Goal: Task Accomplishment & Management: Use online tool/utility

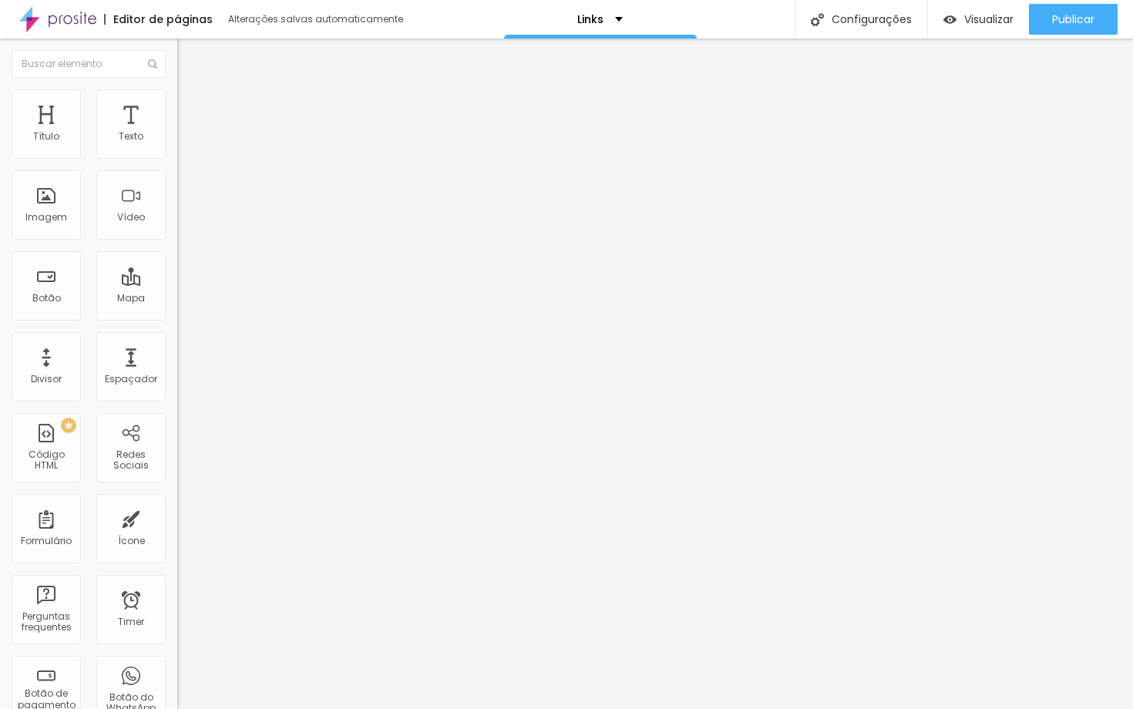
click at [177, 133] on span "Trocar imagem" at bounding box center [219, 125] width 84 height 13
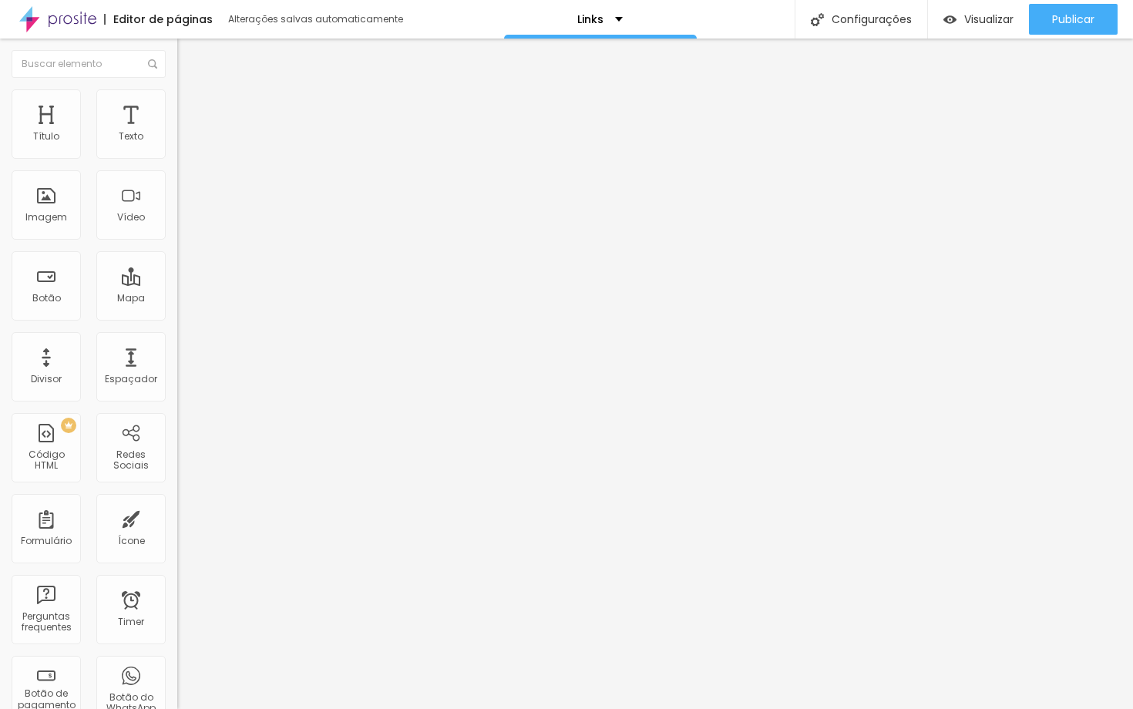
click at [177, 241] on span "1:1 Quadrado" at bounding box center [207, 234] width 61 height 13
click at [177, 260] on span "Padrão" at bounding box center [194, 253] width 35 height 13
click at [177, 250] on span "Cinema" at bounding box center [196, 243] width 39 height 13
click at [177, 265] on span "Padrão" at bounding box center [194, 258] width 35 height 13
click at [177, 274] on span "Quadrado" at bounding box center [202, 267] width 50 height 13
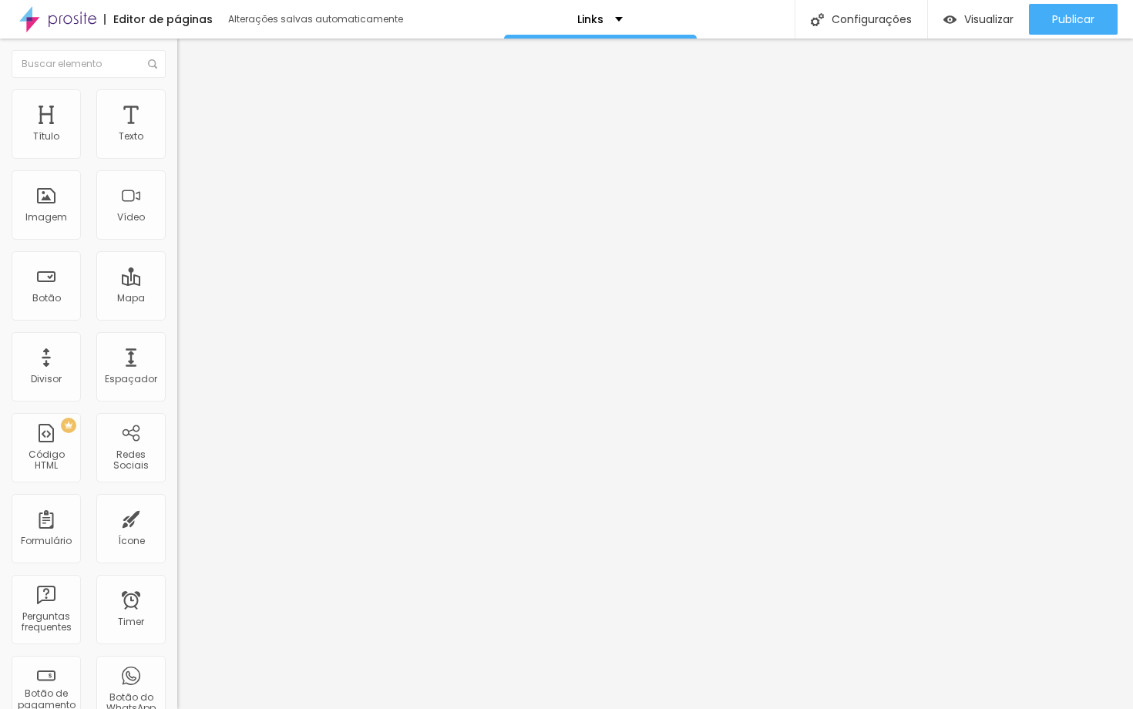
click at [177, 284] on span "Original" at bounding box center [195, 276] width 37 height 13
click at [191, 106] on span "Estilo" at bounding box center [203, 99] width 24 height 13
type input "199"
type input "198"
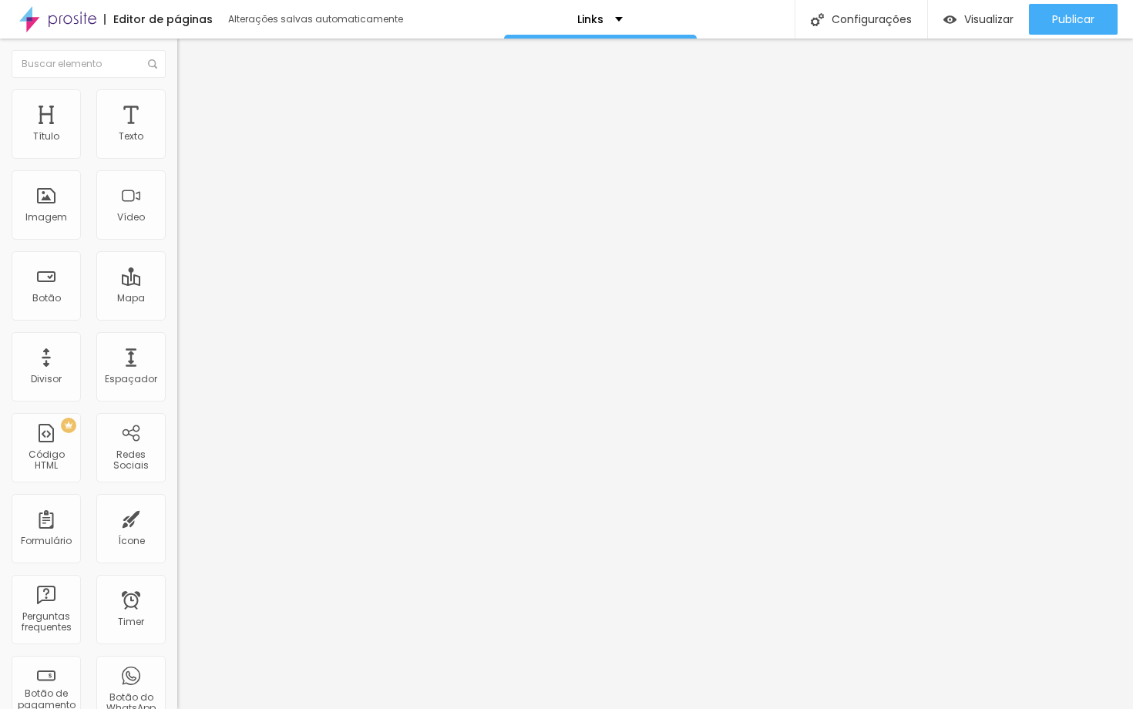
type input "198"
type input "194"
type input "191"
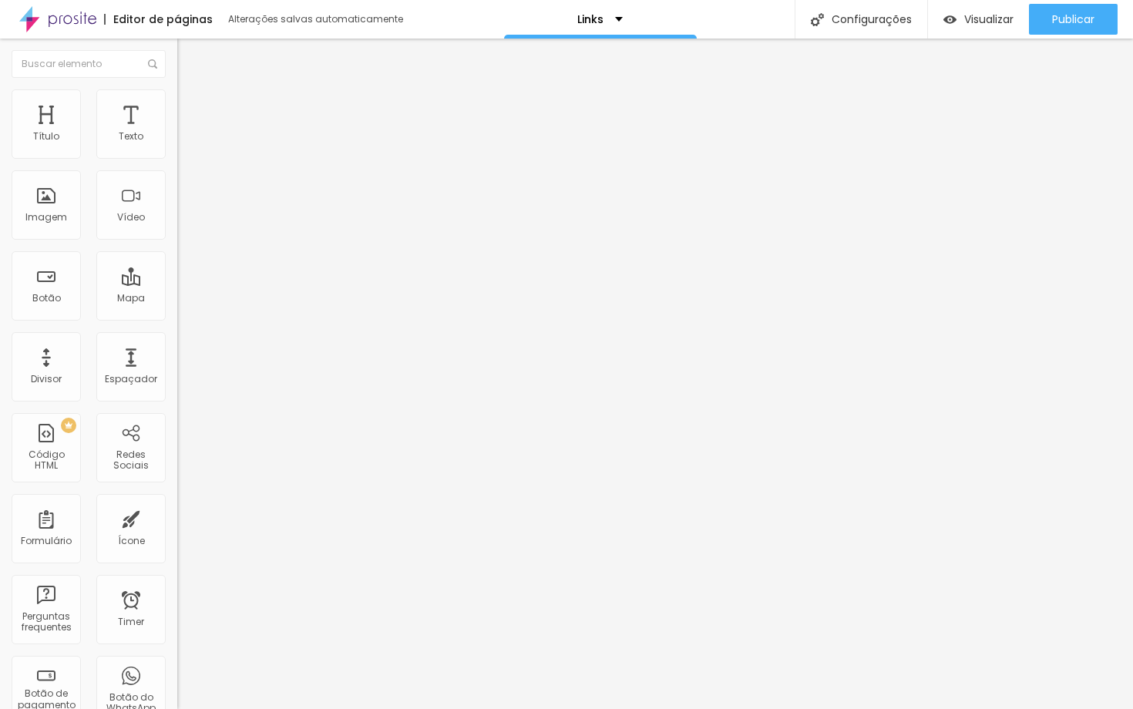
type input "181"
type input "176"
type input "161"
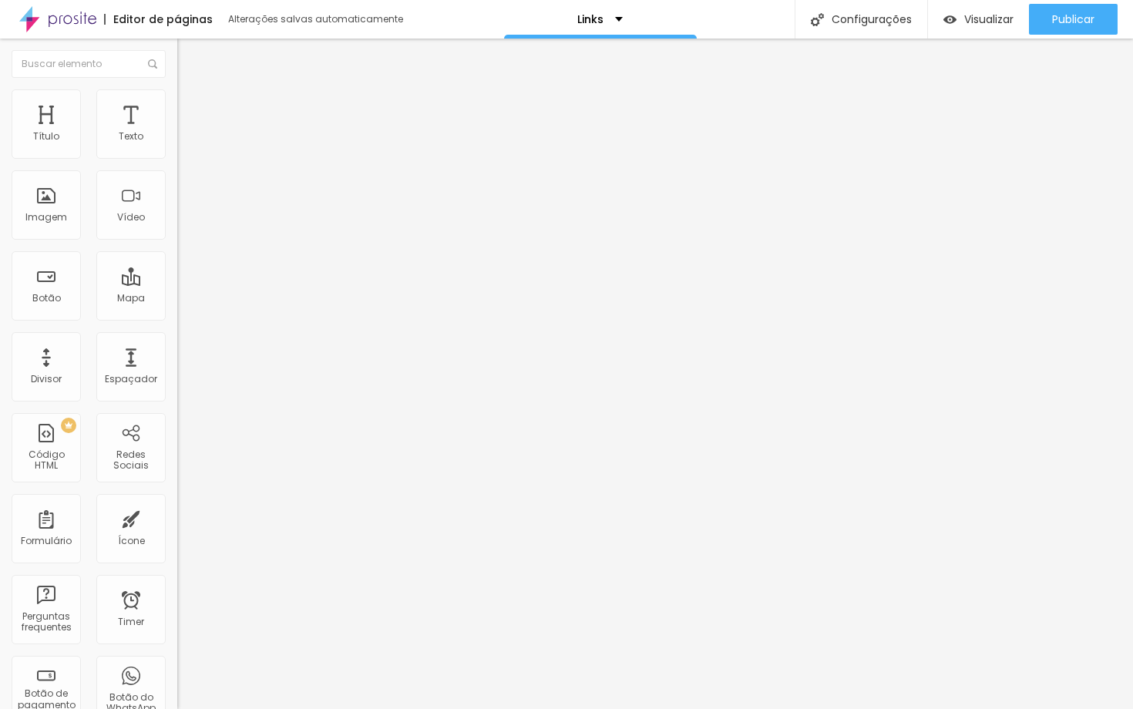
type input "161"
type input "156"
type input "153"
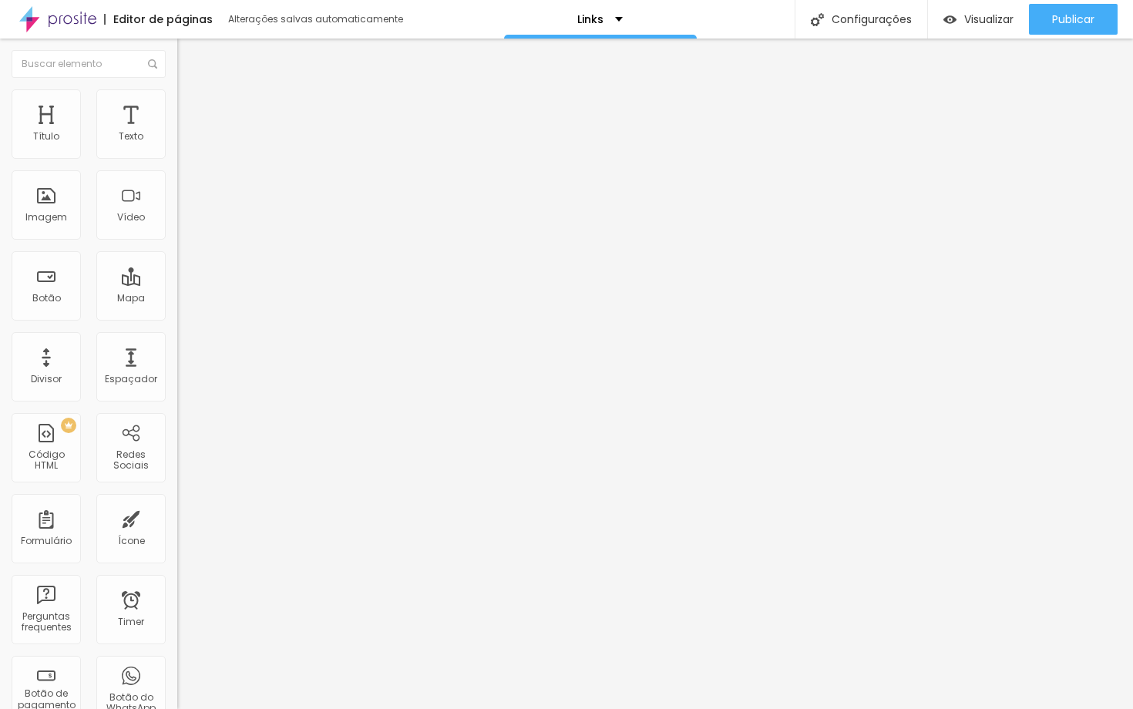
type input "140"
type input "137"
type input "130"
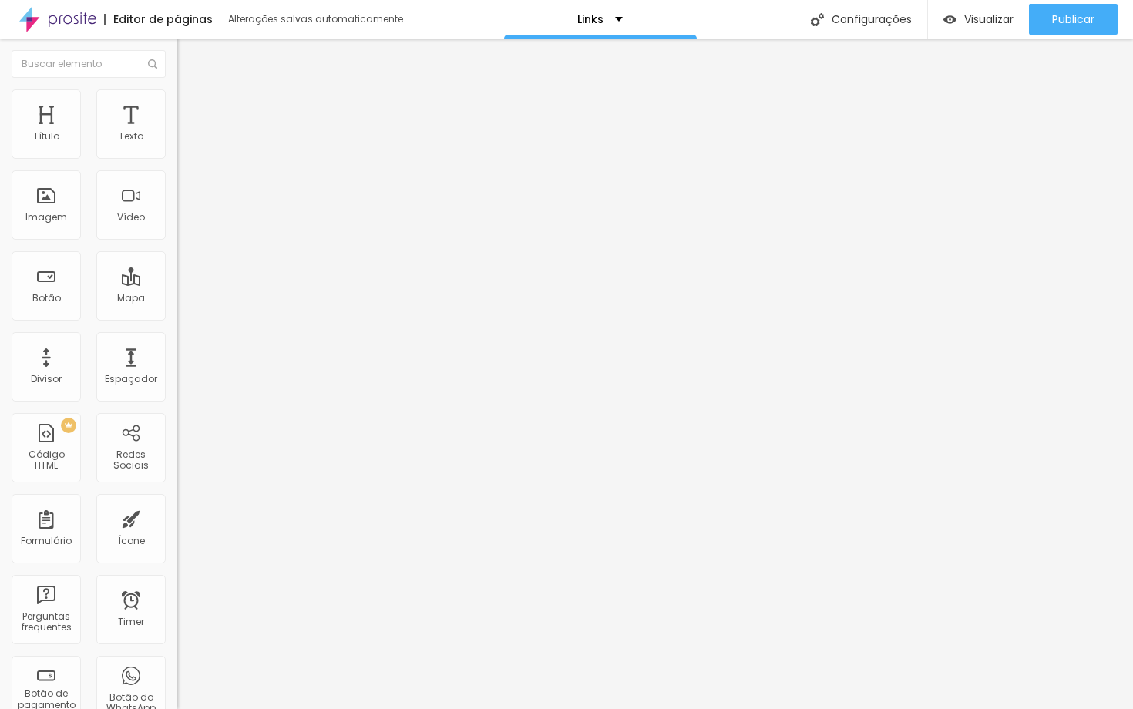
type input "130"
type input "127"
type input "117"
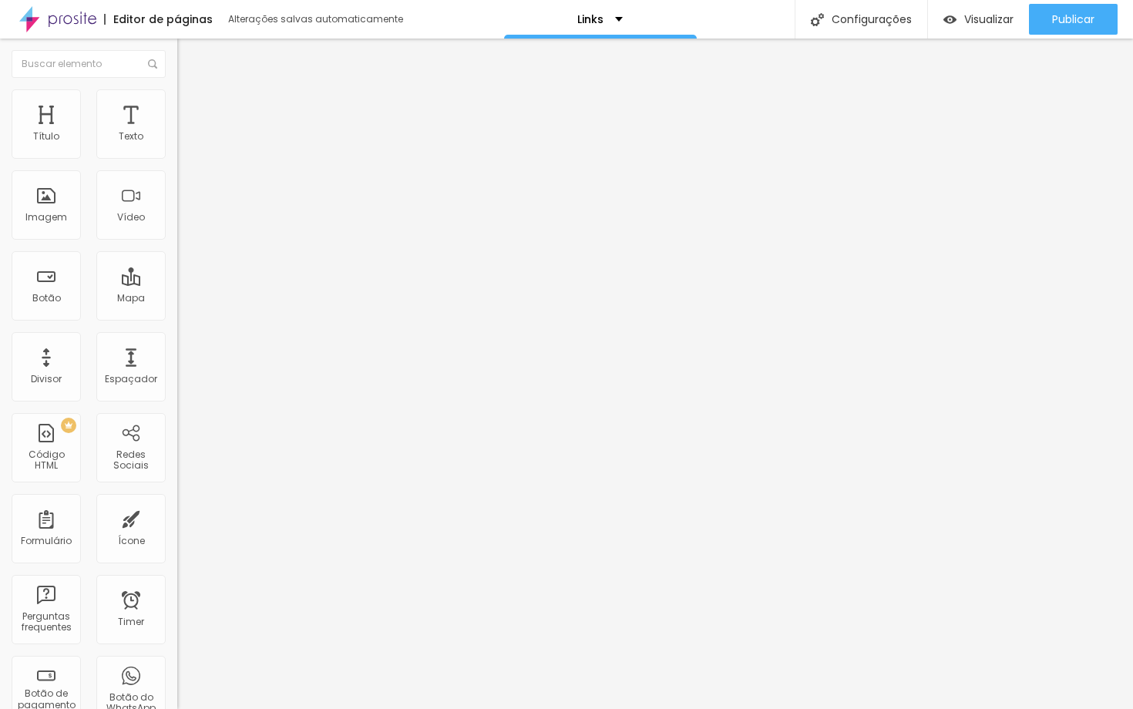
type input "114"
type input "110"
type input "109"
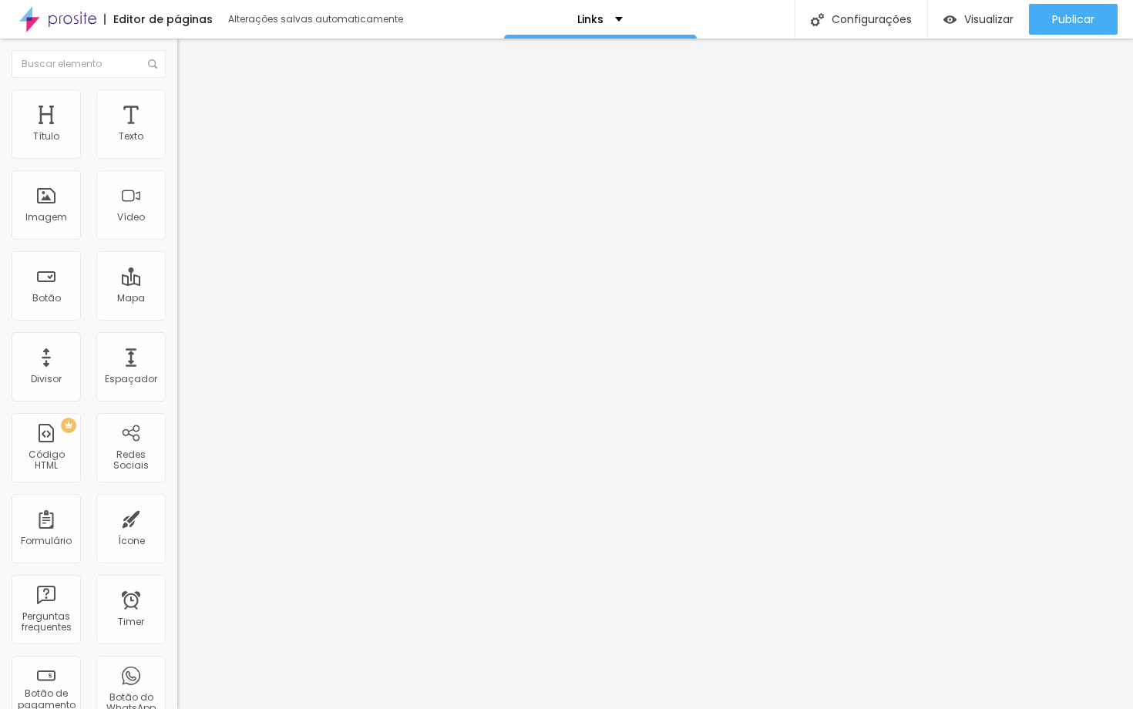
type input "109"
type input "105"
type input "99"
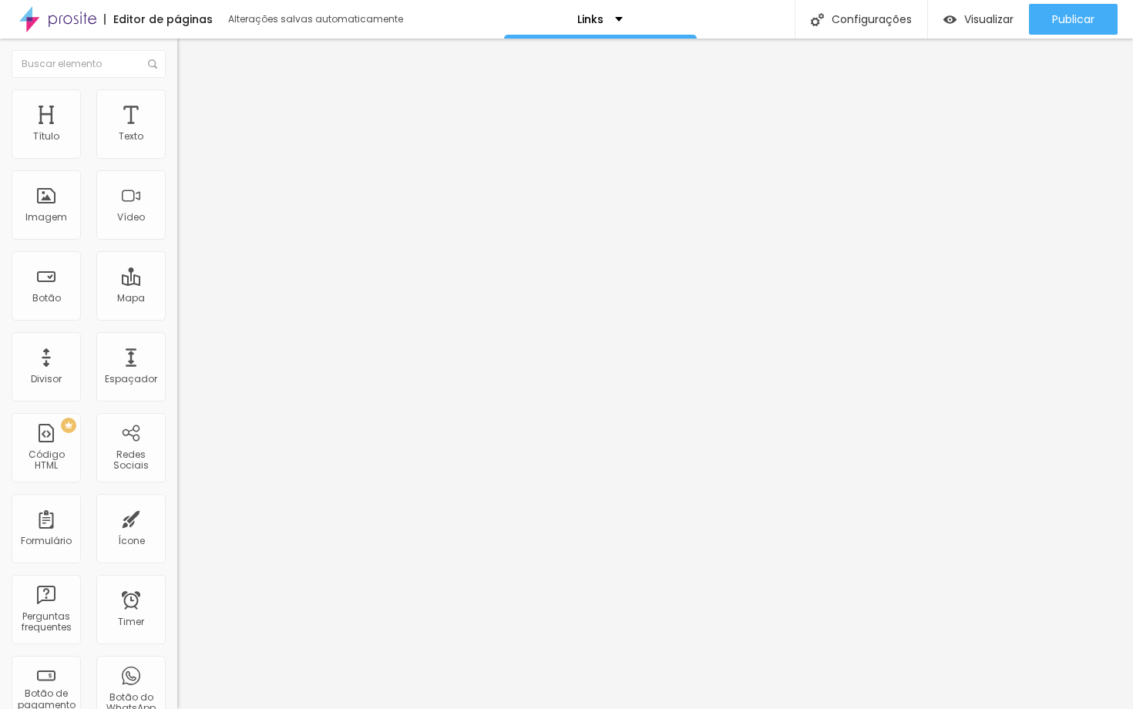
type input "95"
type input "89"
type input "86"
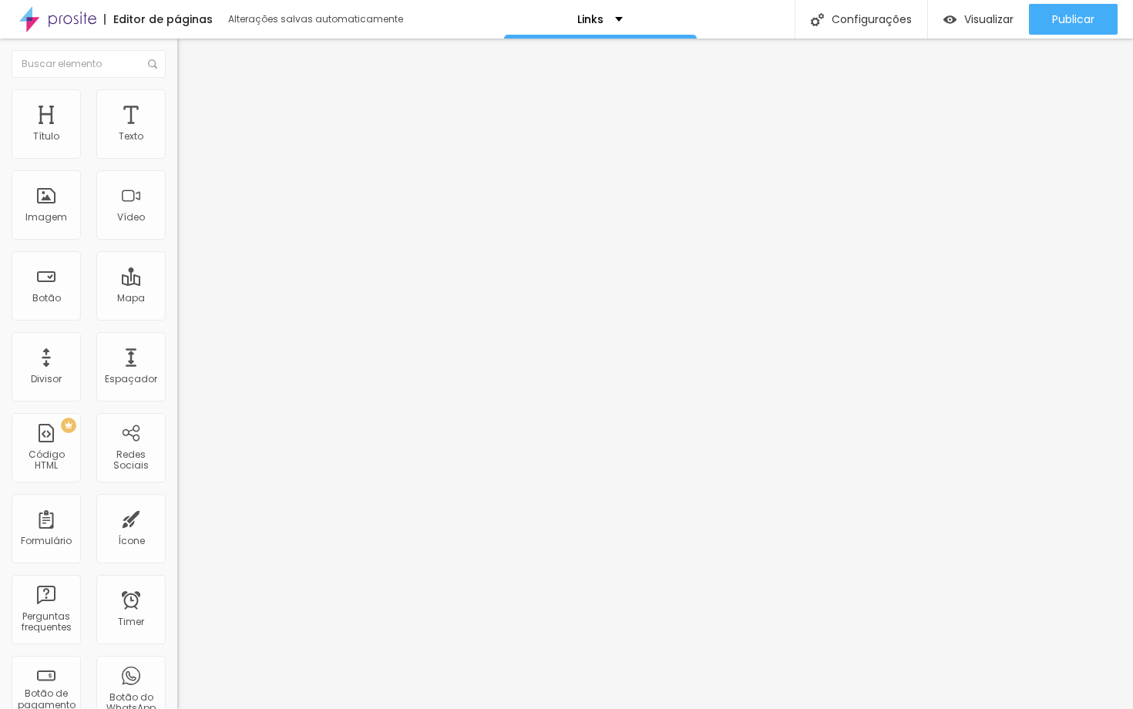
type input "86"
type input "84"
type input "82"
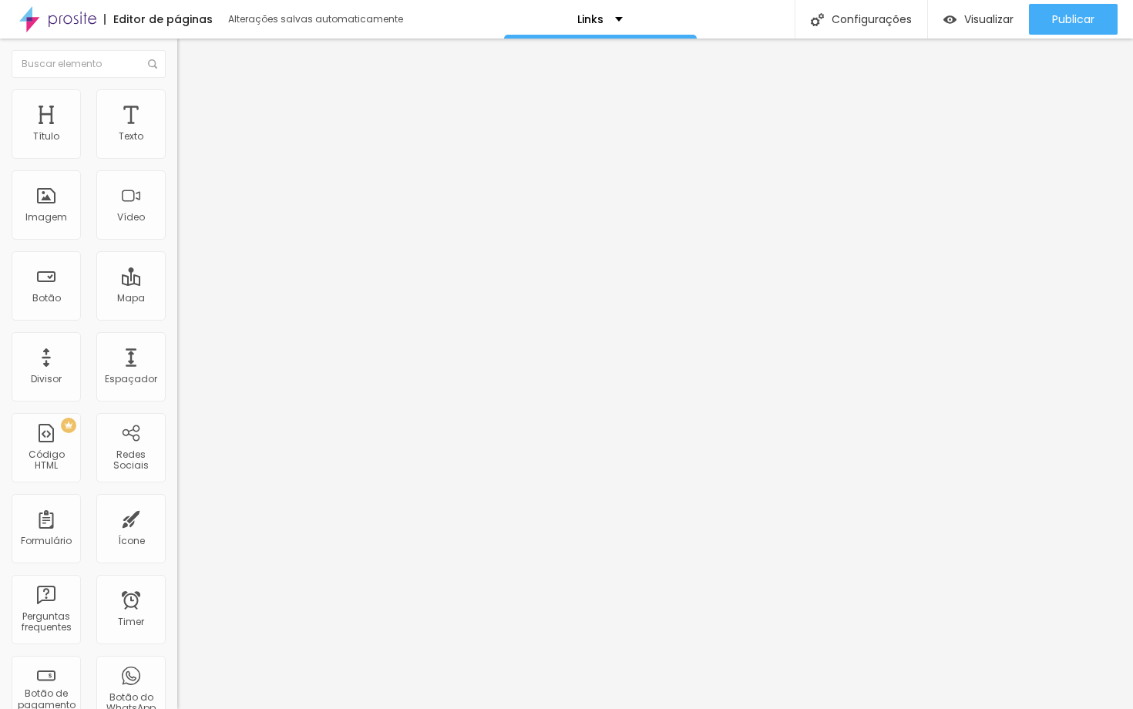
type input "81"
type input "77"
type input "74"
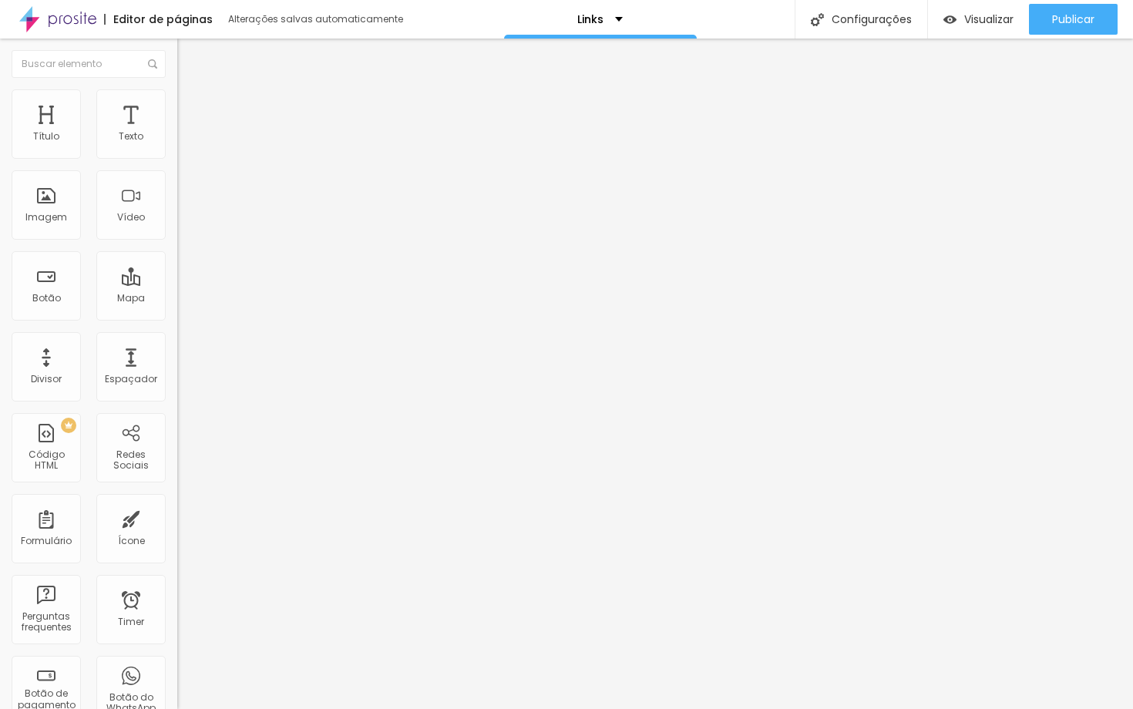
type input "74"
type input "66"
type input "63"
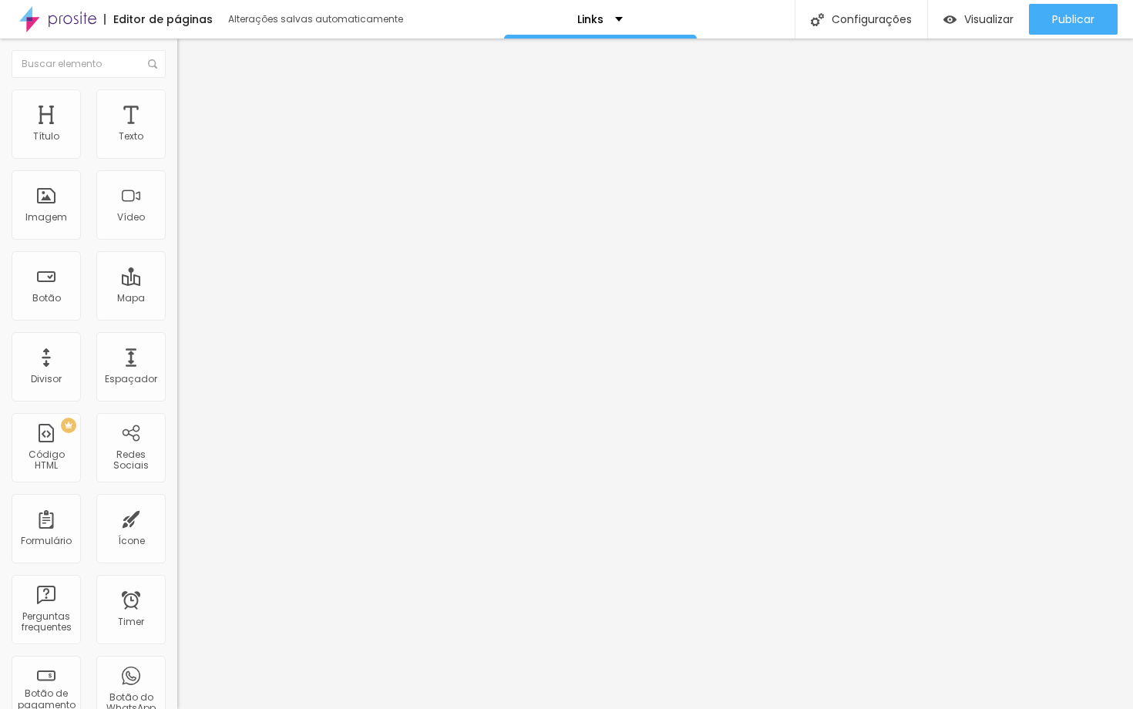
type input "59"
type input "56"
type input "53"
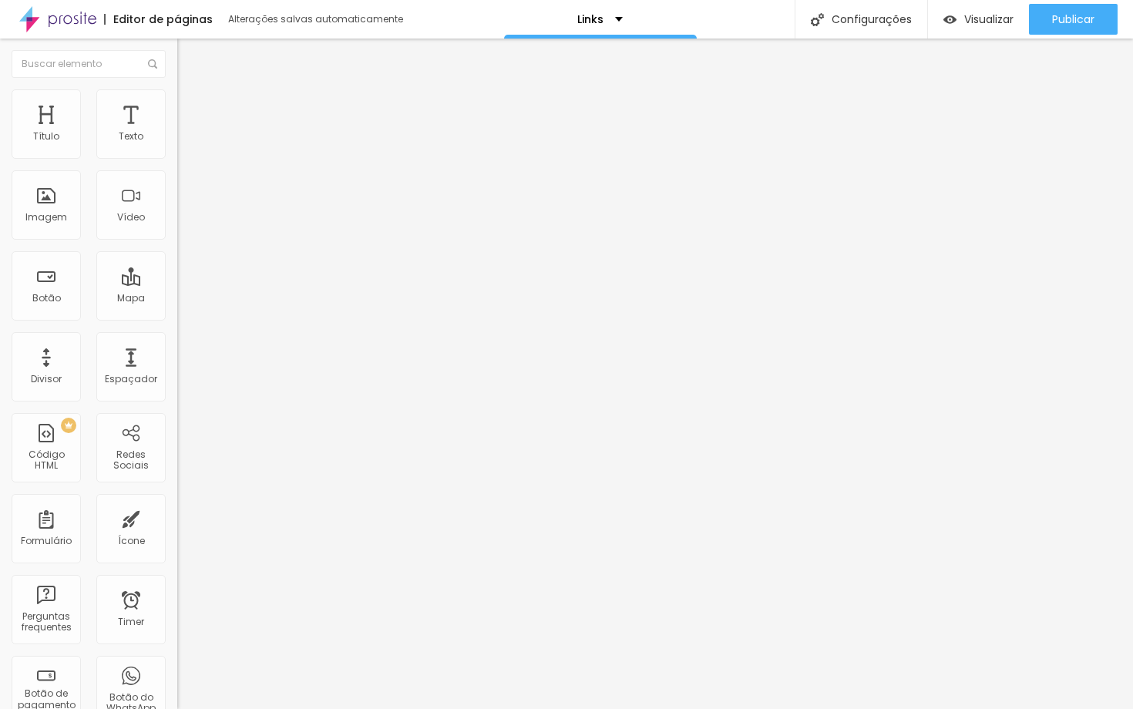
type input "53"
type input "51"
type input "49"
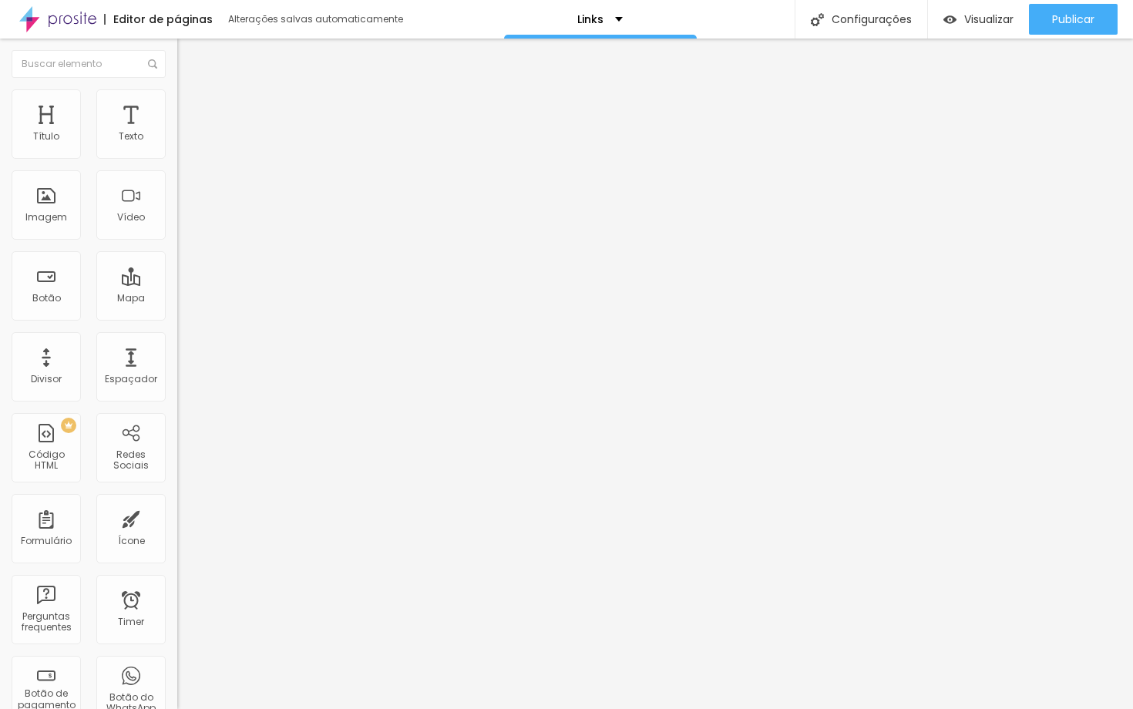
type input "46"
type input "44"
type input "43"
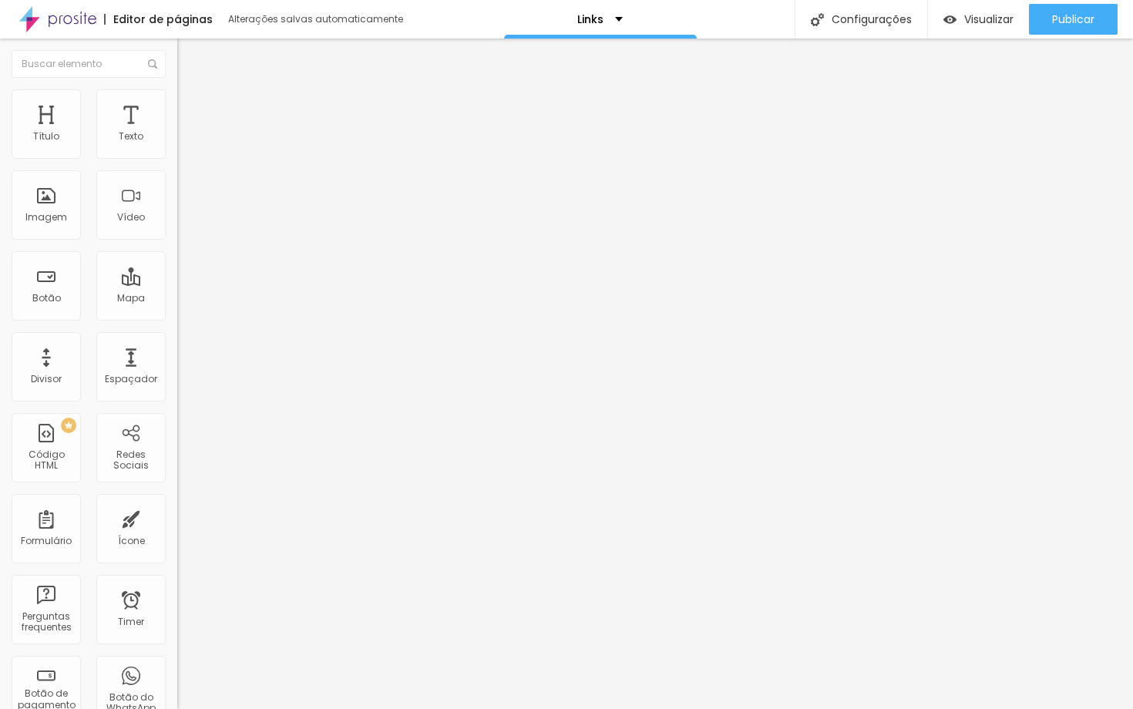
type input "43"
type input "39"
type input "38"
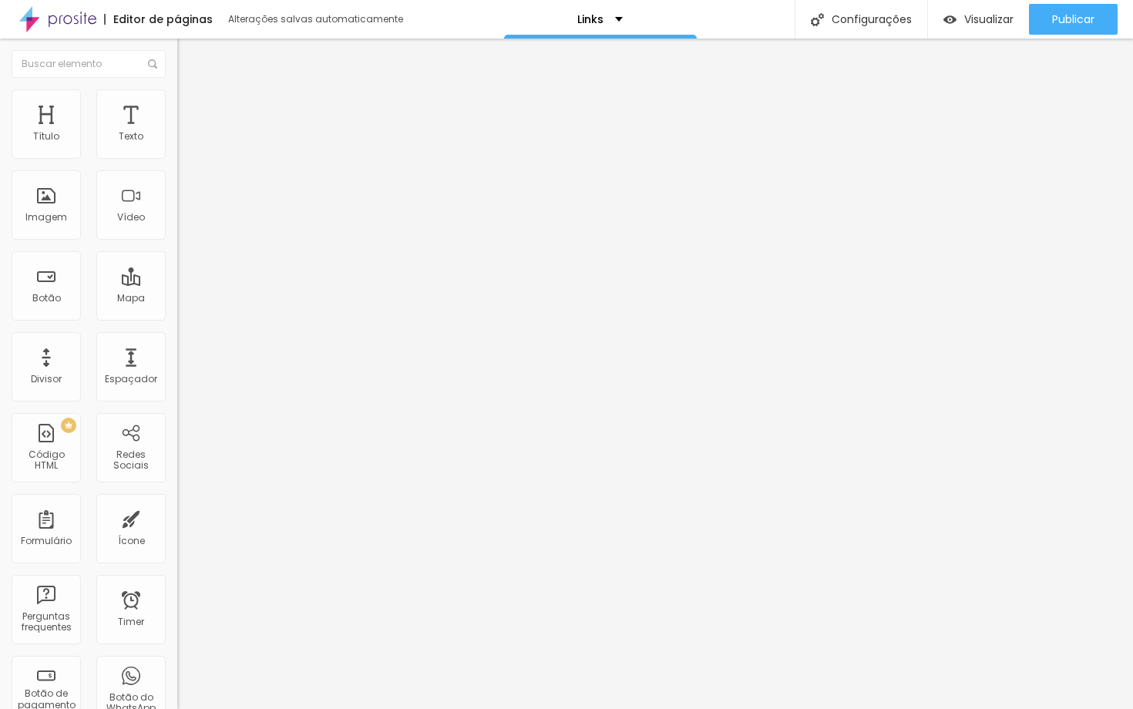
type input "36"
type input "33"
type input "31"
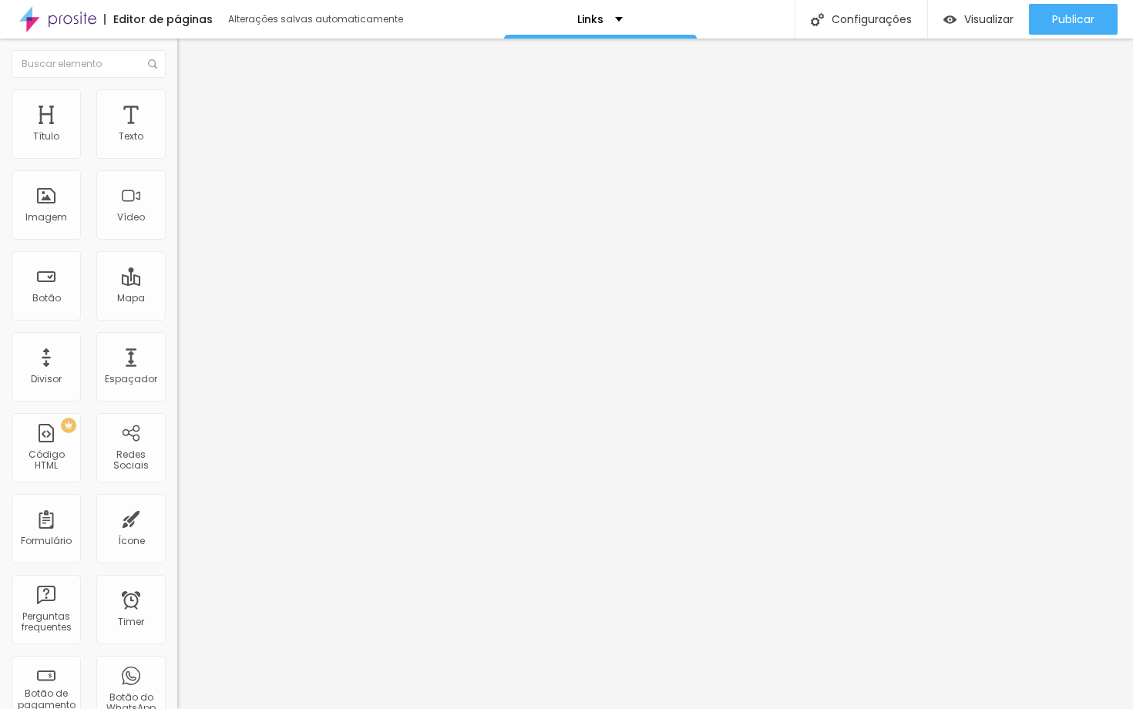
type input "31"
type input "30"
type input "25"
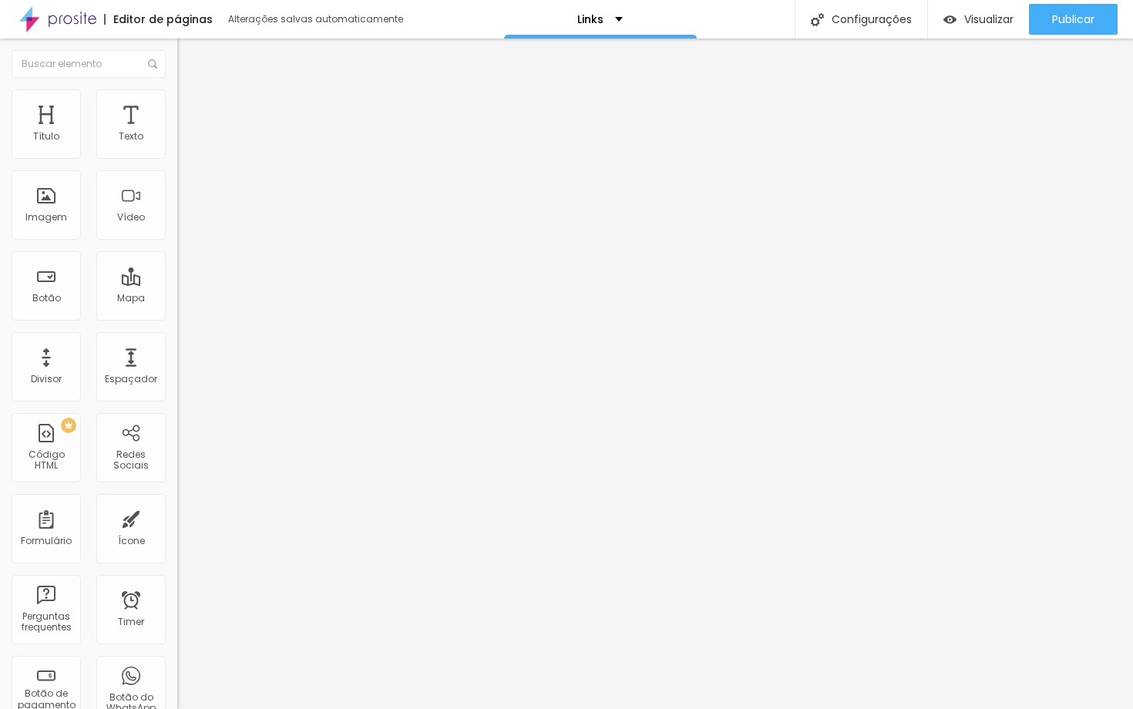
type input "23"
type input "21"
type input "20"
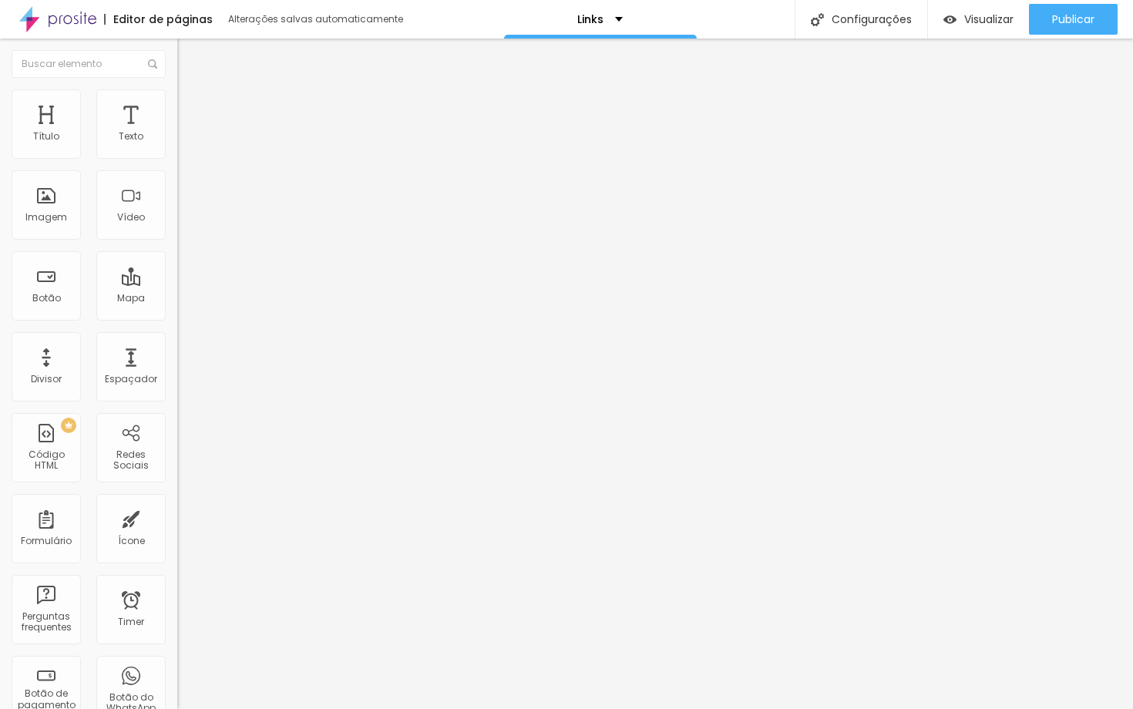
type input "20"
type input "18"
type input "19"
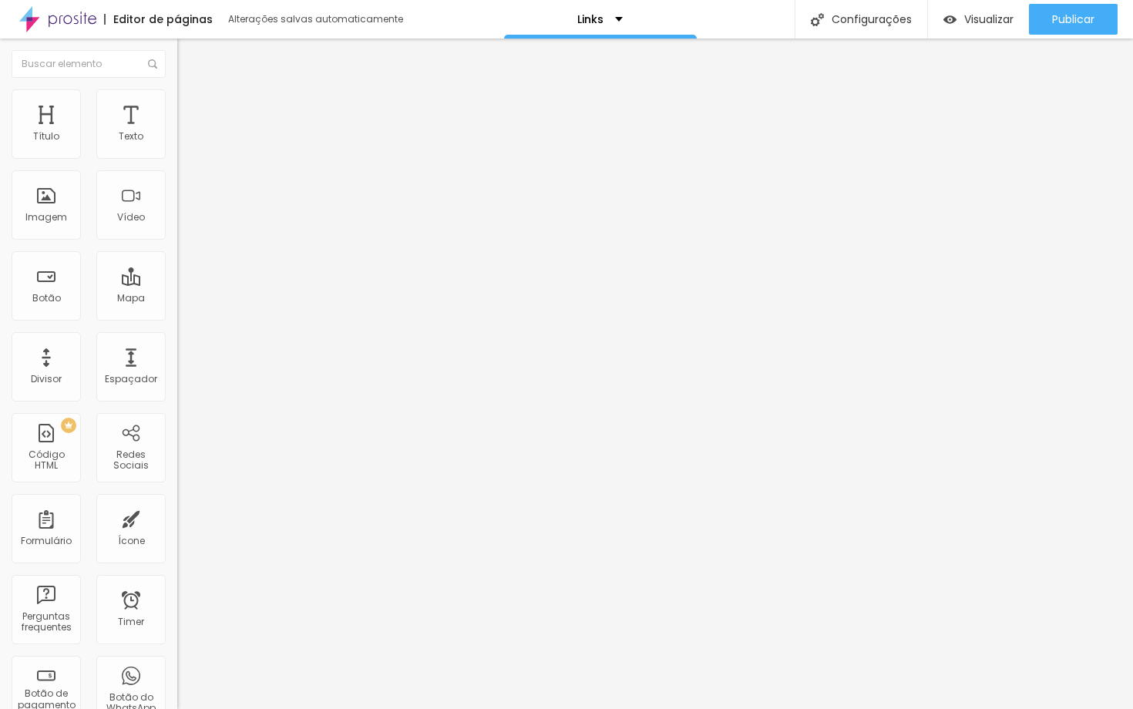
type input "16"
type input "15"
type input "13"
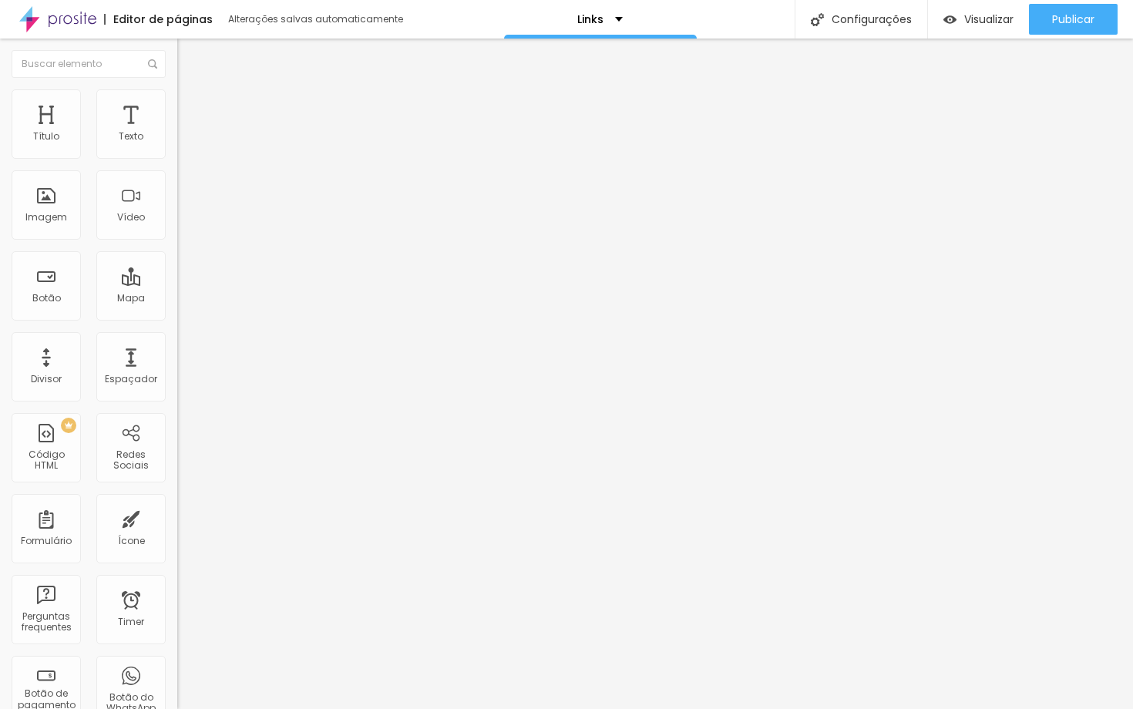
type input "13"
type input "12"
type input "10"
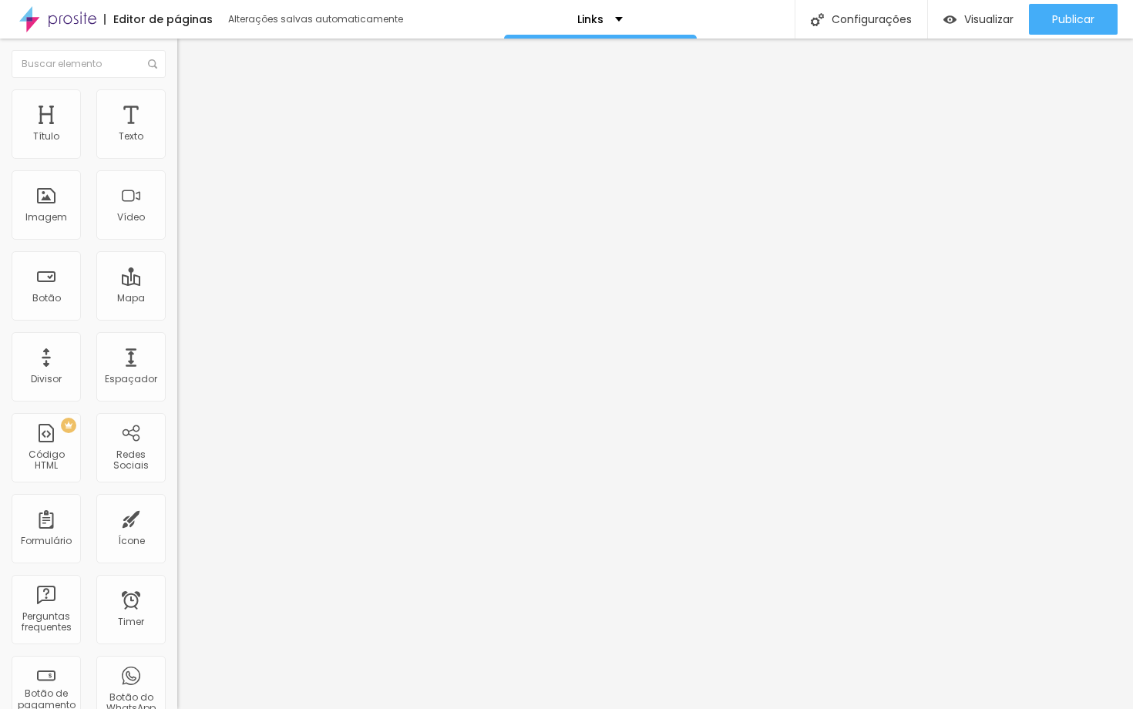
type input "7"
type input "6"
type input "4"
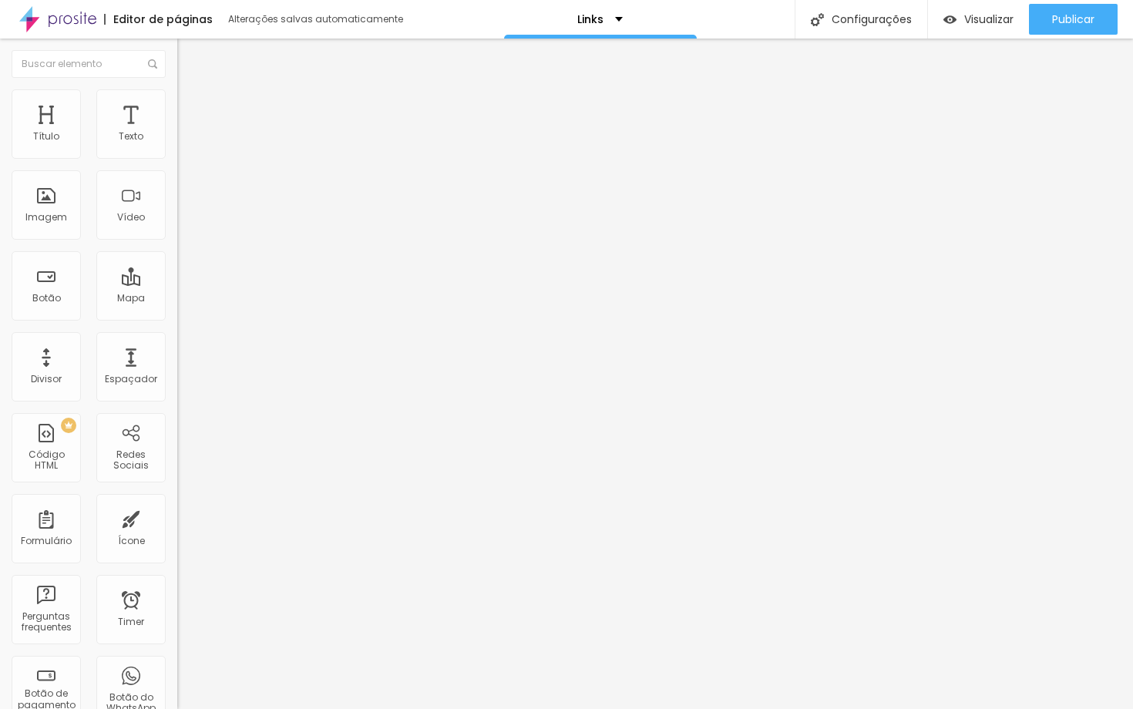
type input "4"
type input "1"
type input "0"
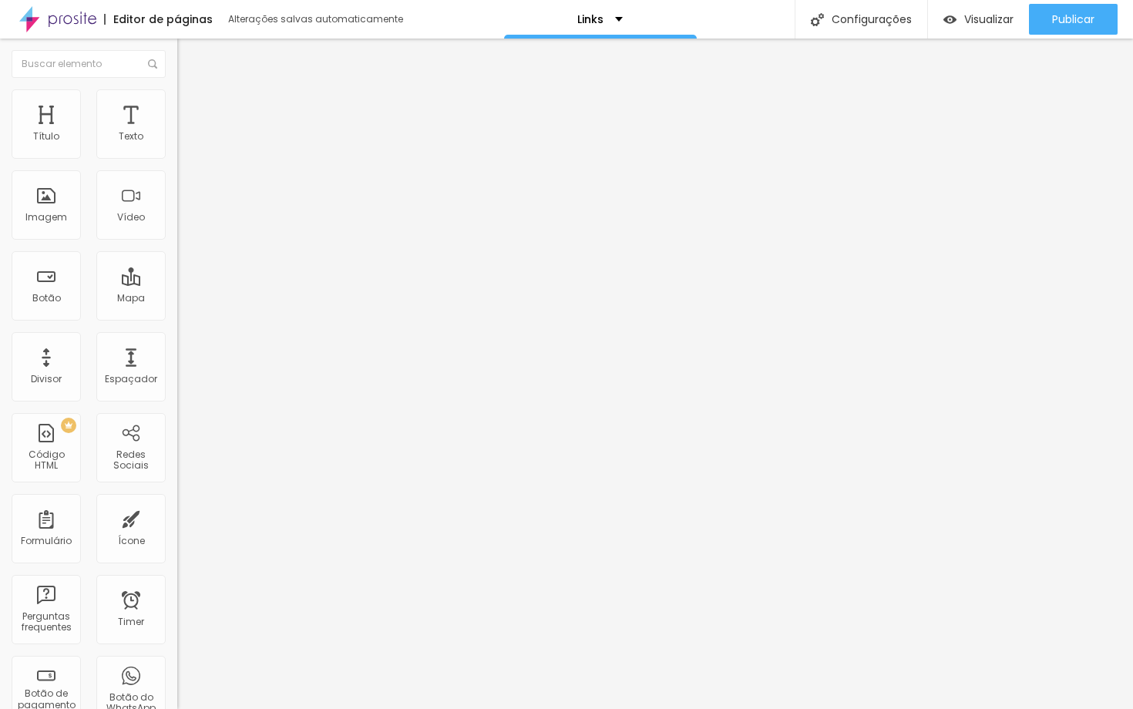
type input "73"
type input "76"
type input "79"
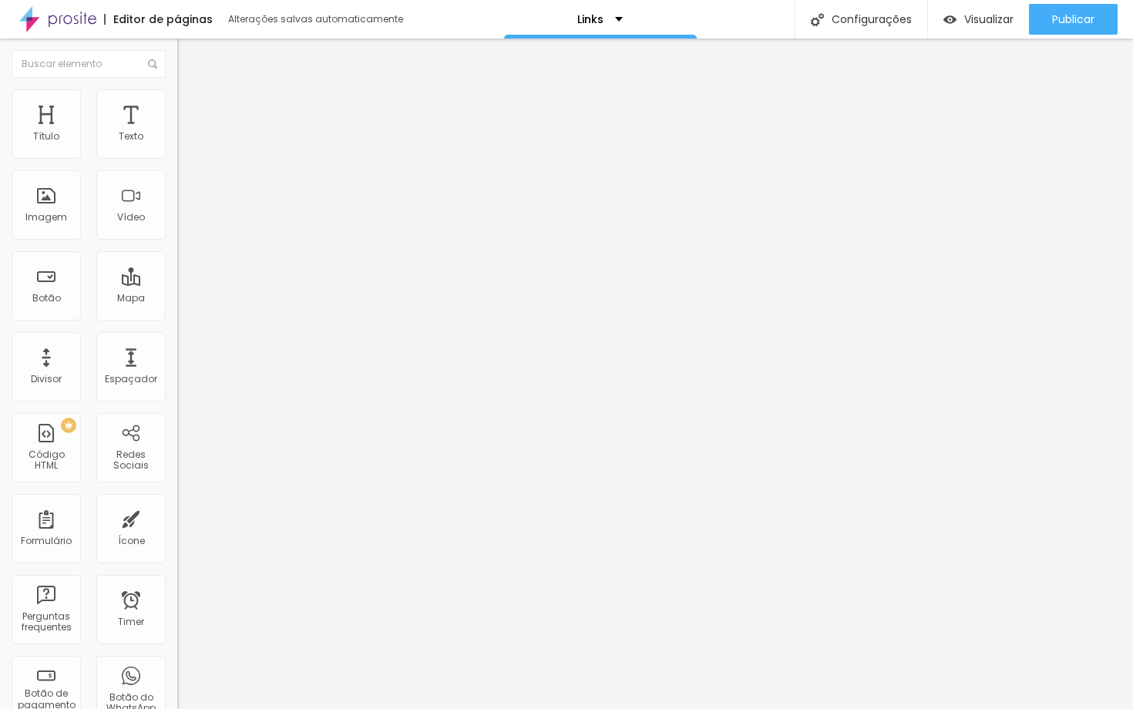
type input "79"
type input "96"
type input "102"
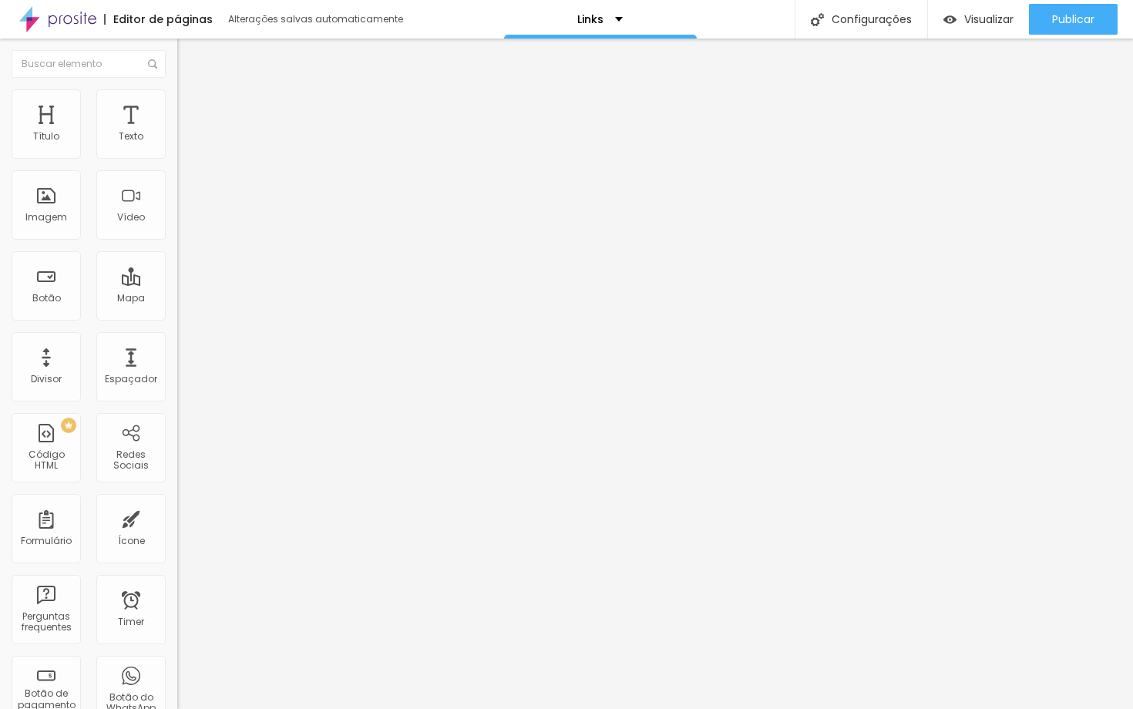
type input "108"
type input "115"
type input "126"
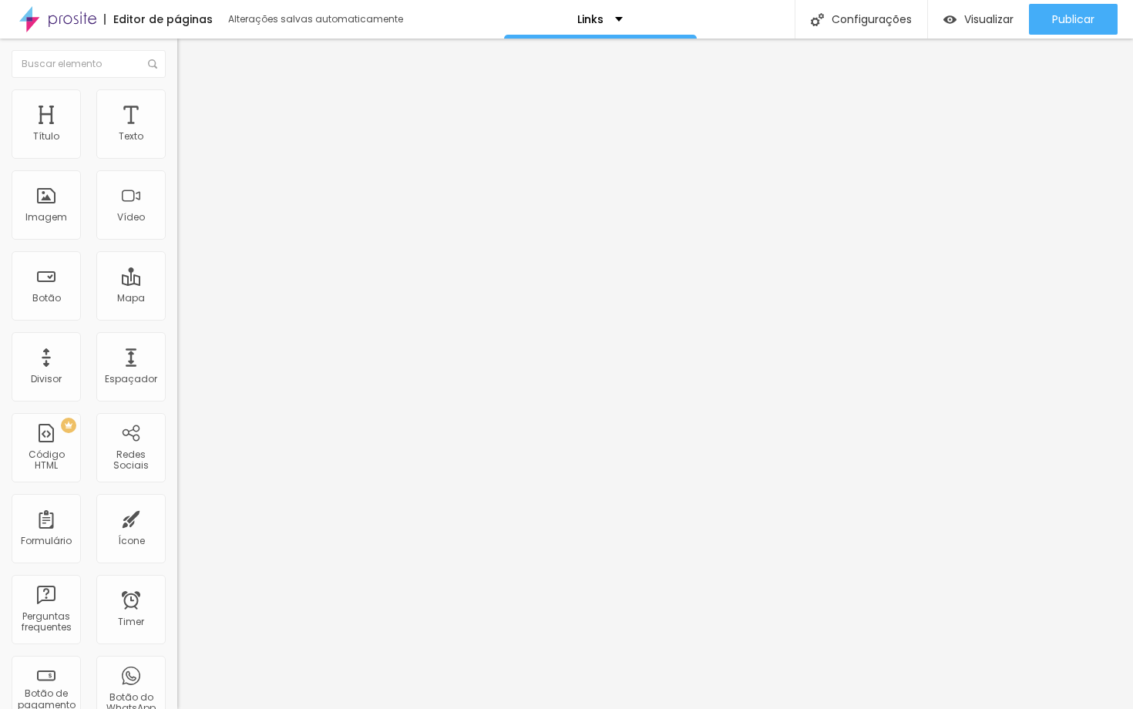
type input "126"
type input "129"
type input "133"
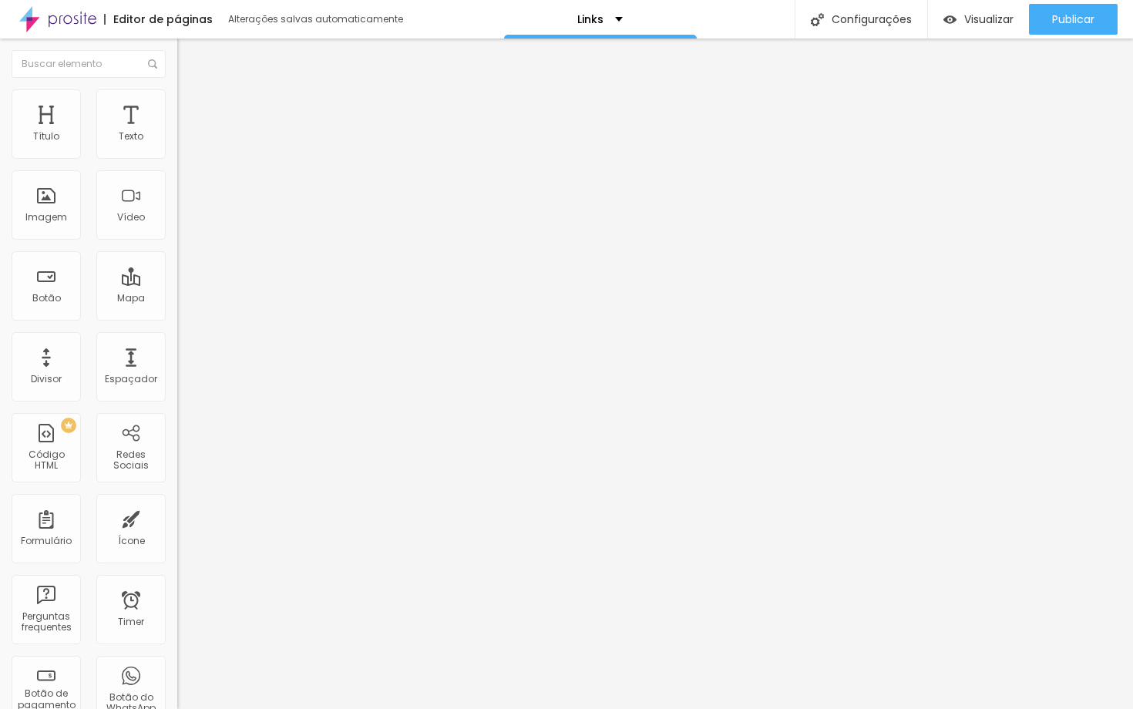
type input "134"
type input "133"
type input "129"
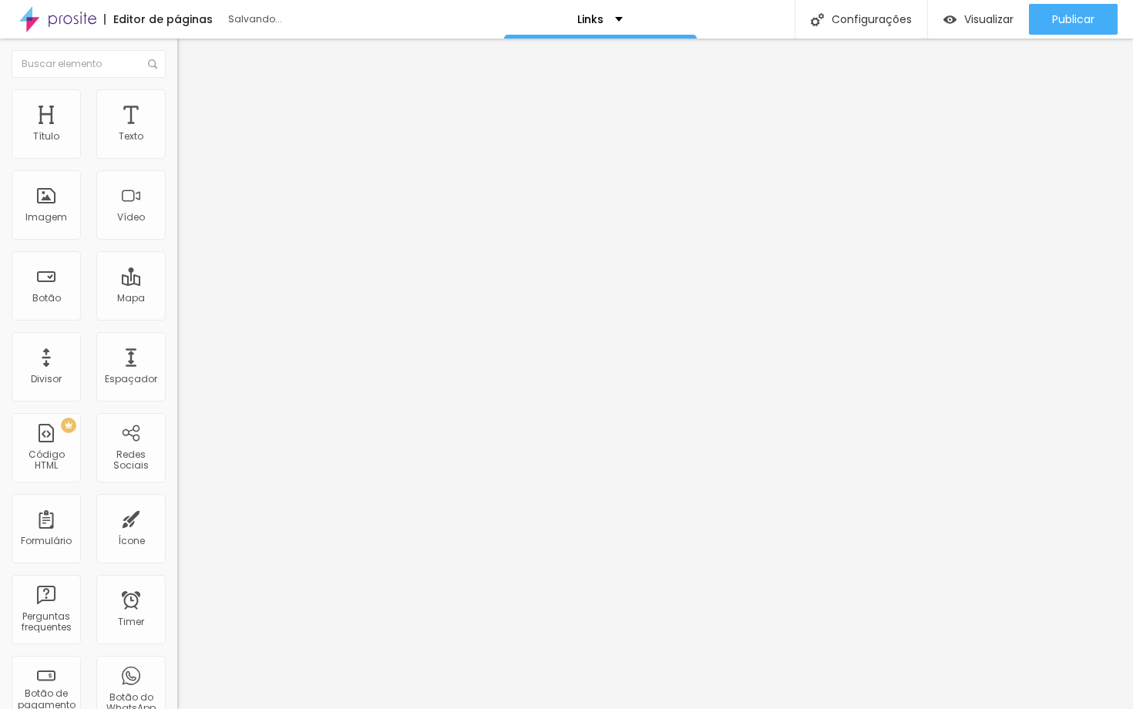
type input "129"
type input "124"
type input "120"
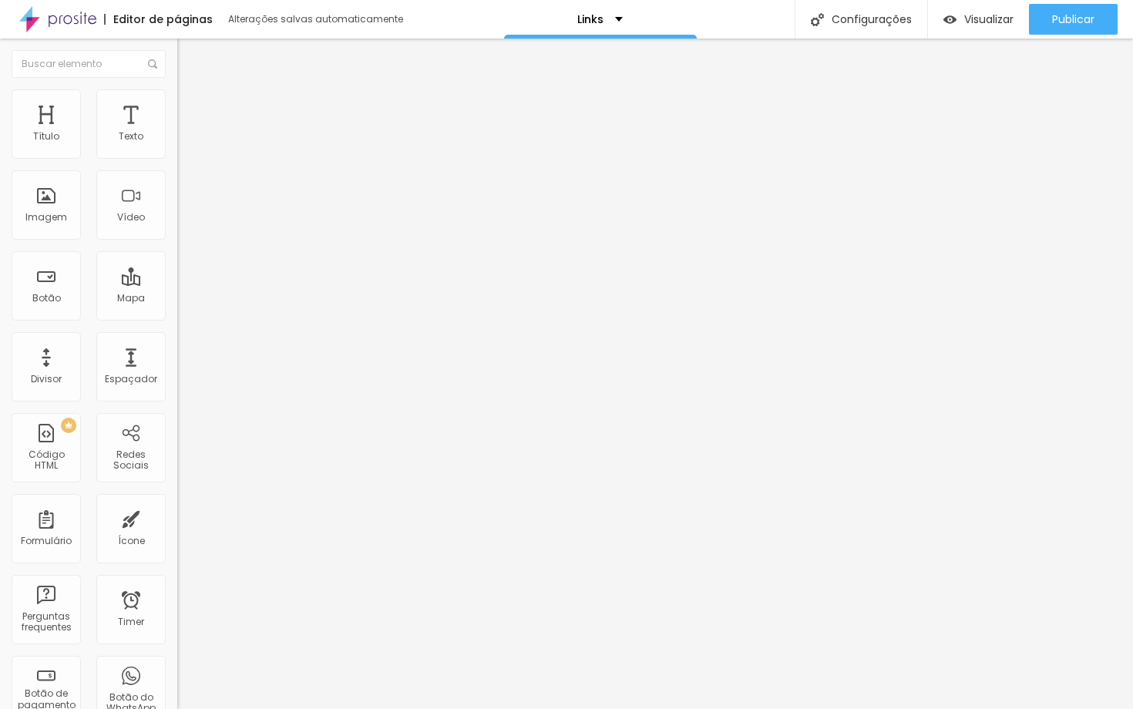
type input "108"
type input "105"
type input "104"
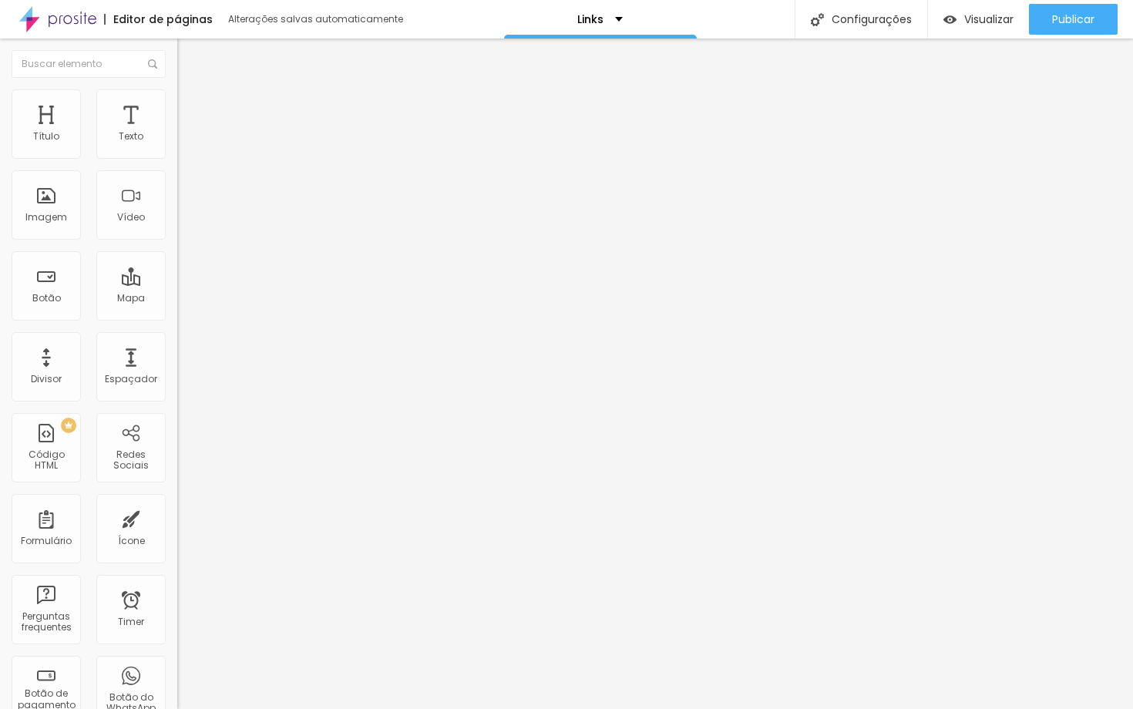
type input "104"
type input "102"
type input "100"
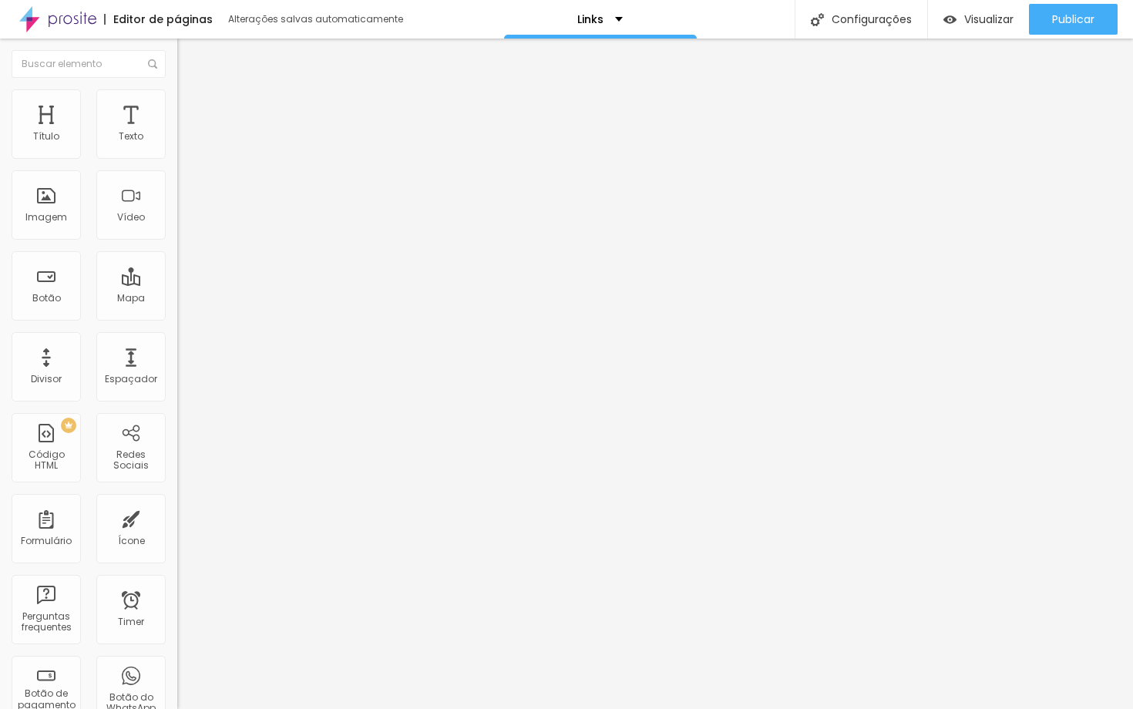
type input "99"
type input "97"
type input "96"
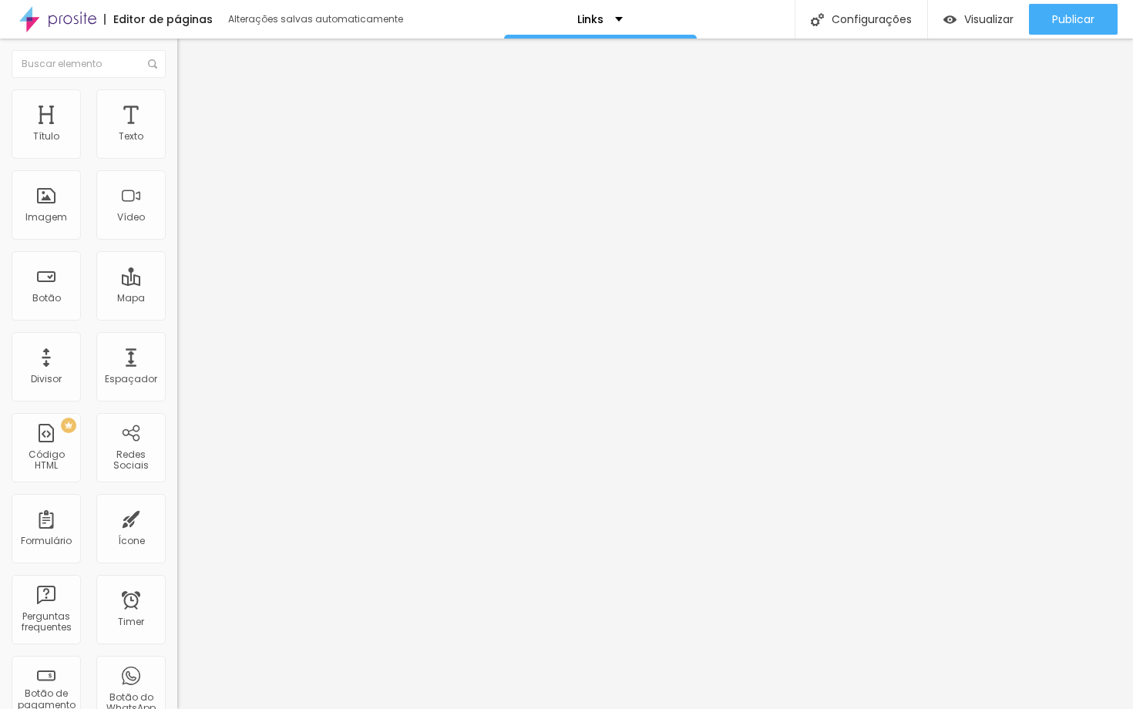
type input "96"
type input "94"
type input "92"
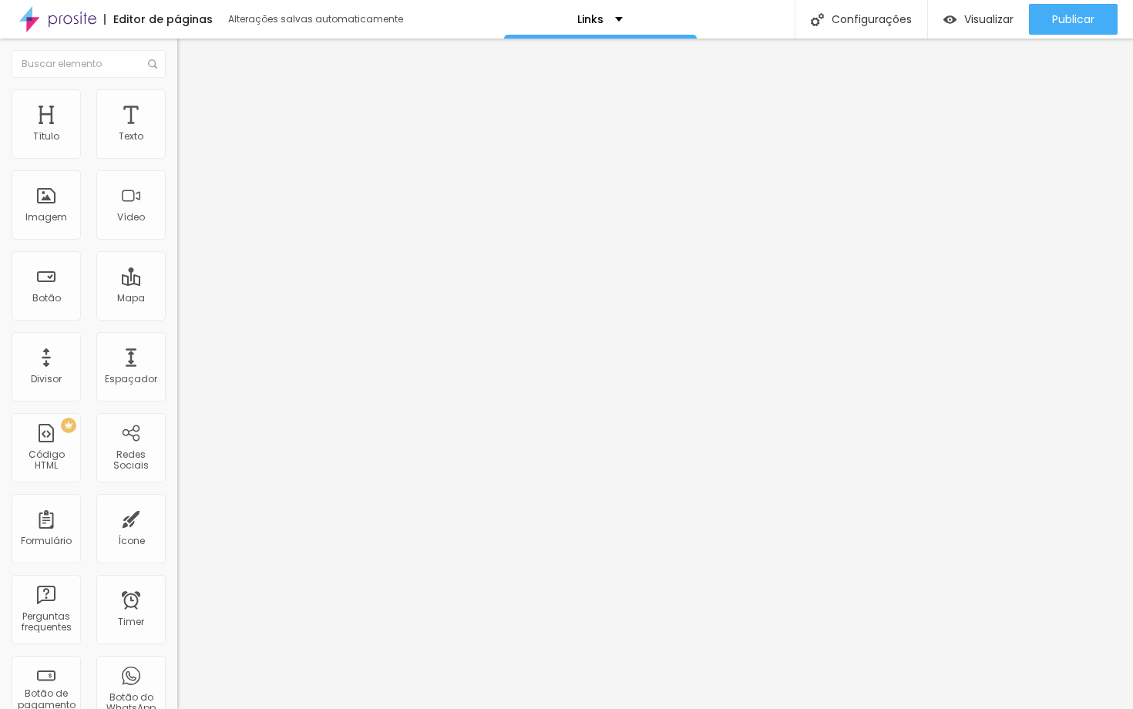
type input "91"
type input "89"
type input "86"
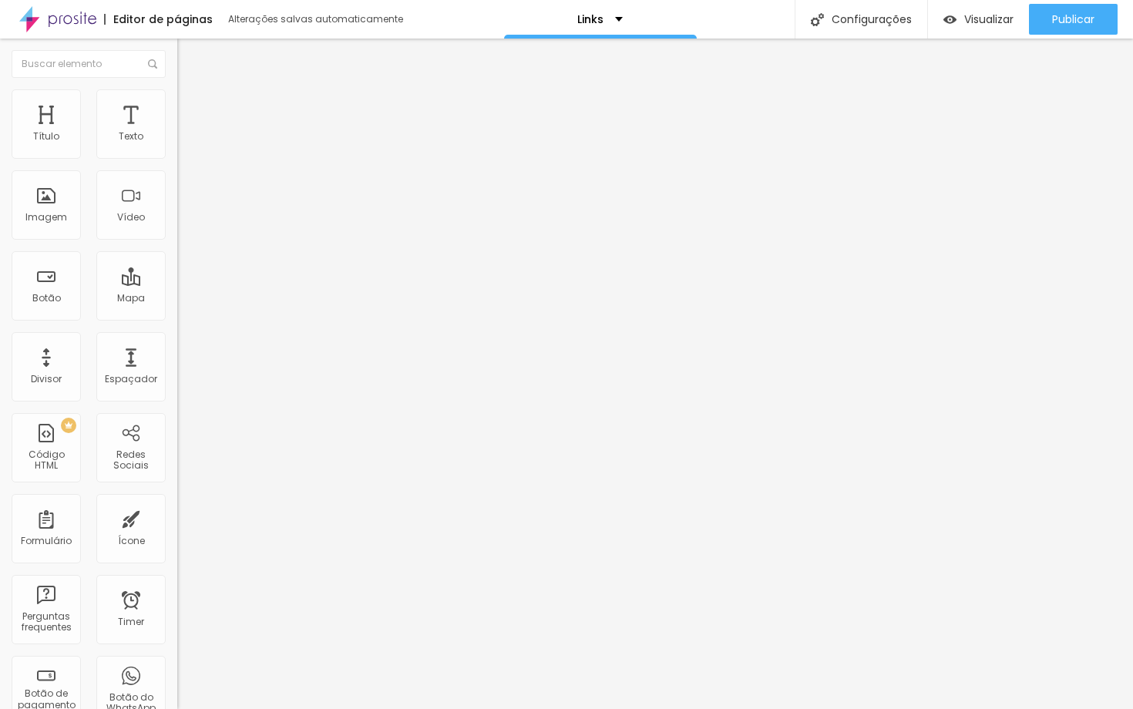
type input "86"
type input "83"
type input "79"
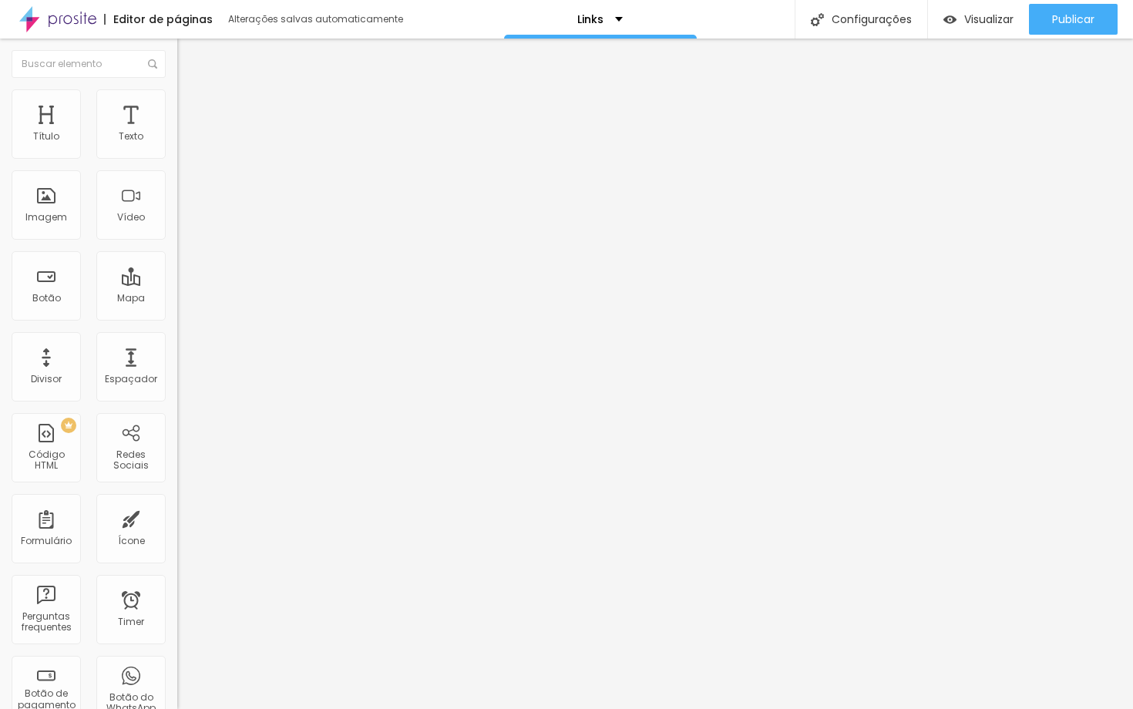
type input "76"
type input "75"
type input "73"
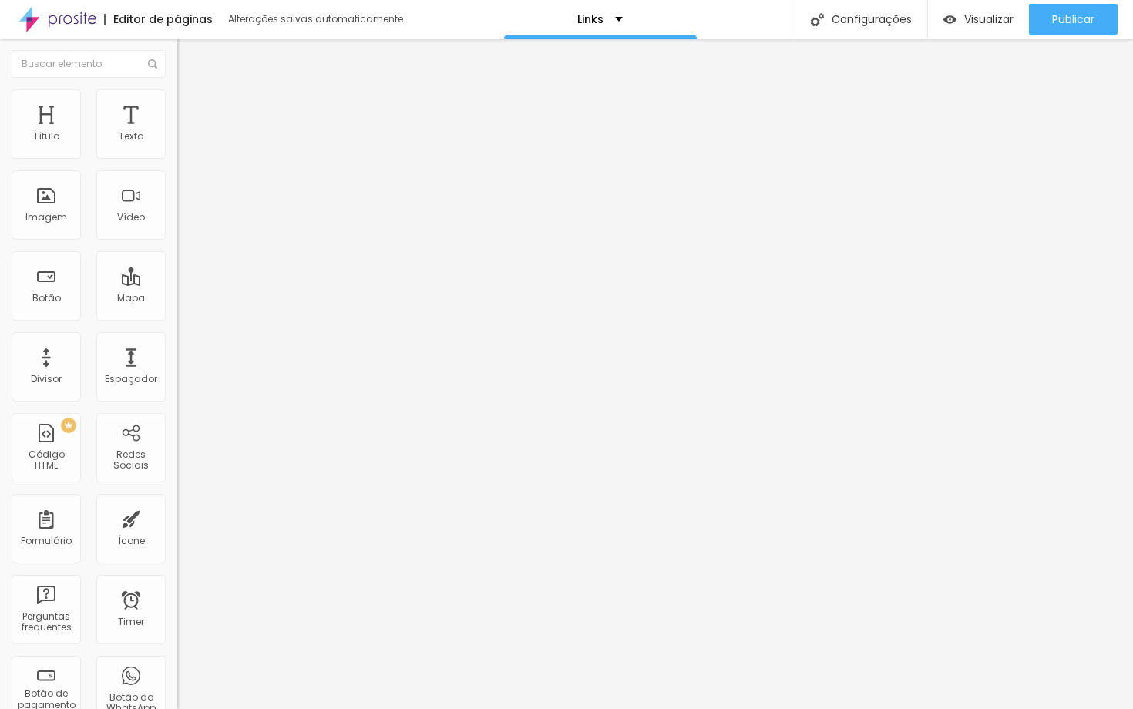
type input "73"
type input "71"
type input "70"
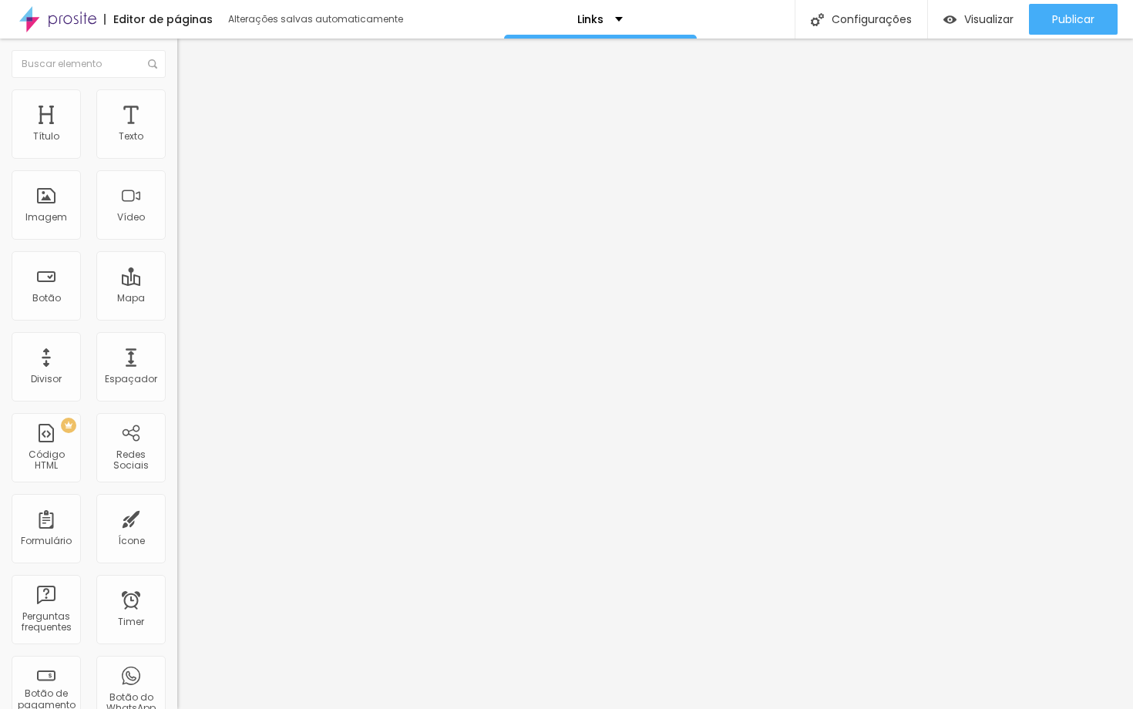
type input "68"
type input "67"
type input "65"
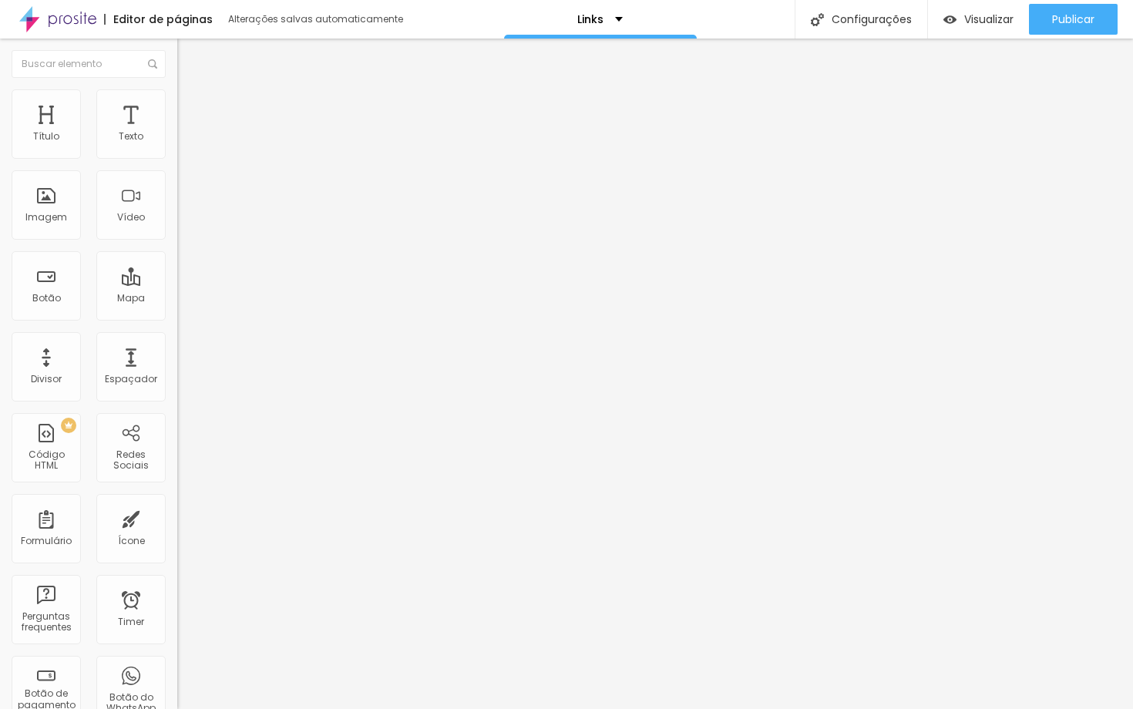
type input "65"
type input "63"
drag, startPoint x: 129, startPoint y: 199, endPoint x: 66, endPoint y: 191, distance: 64.4
type input "63"
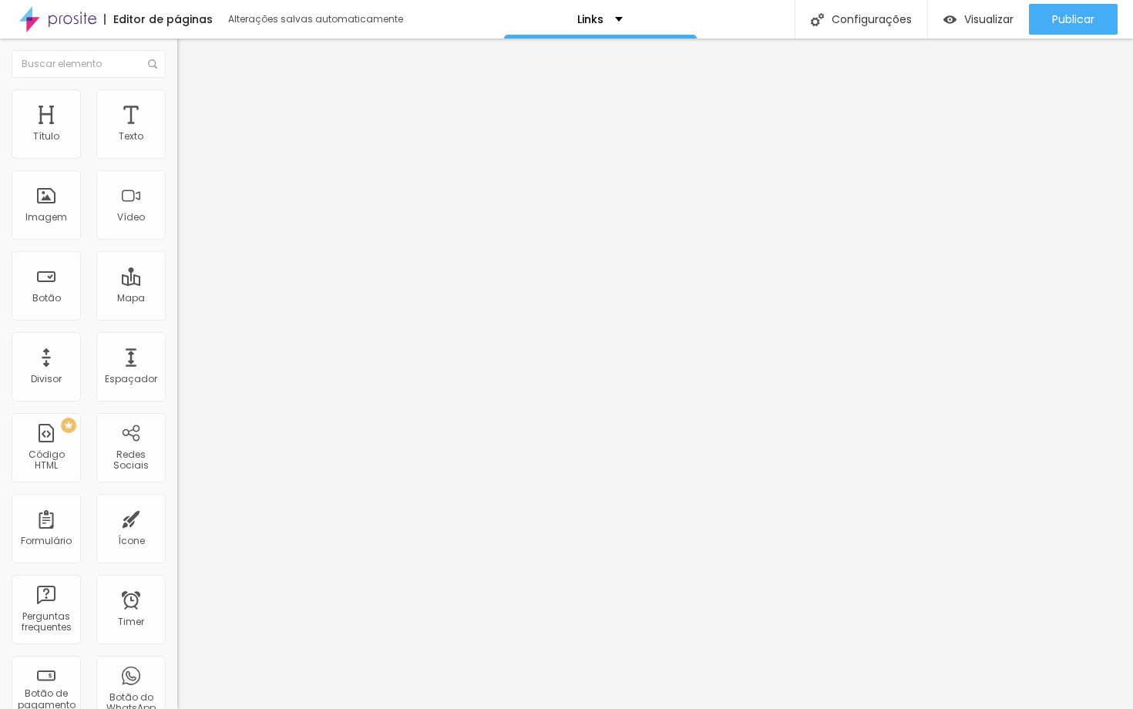
click at [177, 191] on div "63 [PERSON_NAME] arredondada" at bounding box center [265, 269] width 177 height 218
click at [191, 109] on span "Avançado" at bounding box center [216, 115] width 51 height 13
click at [191, 103] on span "Estilo" at bounding box center [203, 99] width 24 height 13
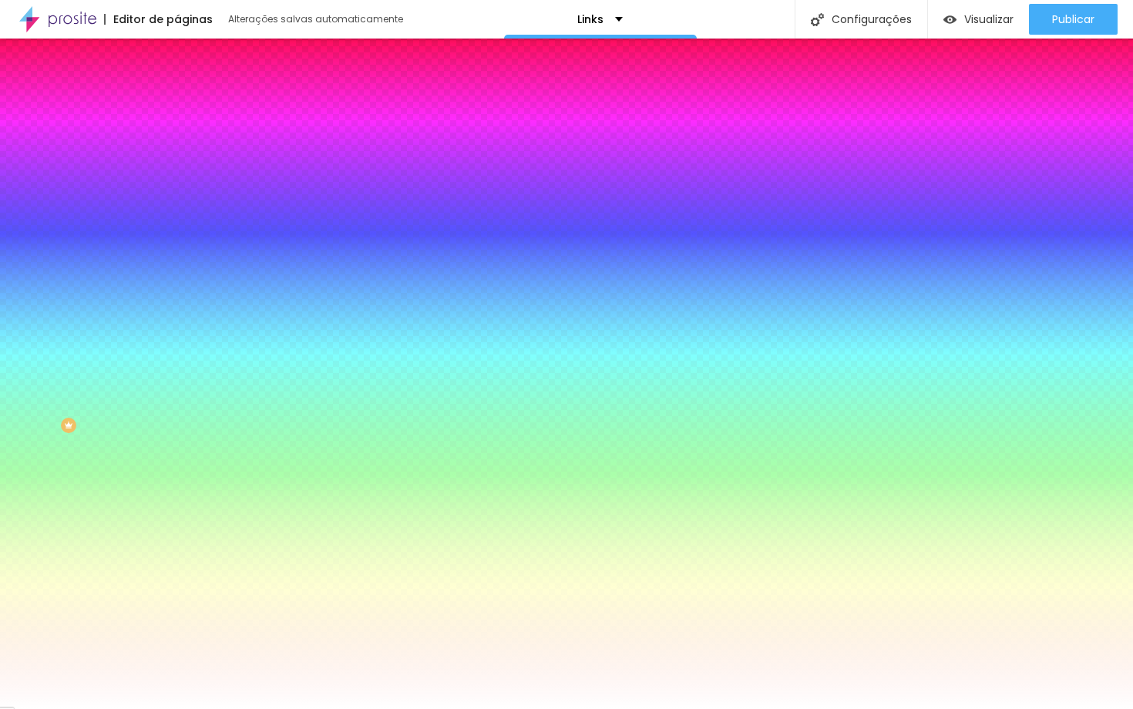
click at [177, 142] on span "Trocar imagem" at bounding box center [219, 135] width 84 height 13
